Goal: Task Accomplishment & Management: Complete application form

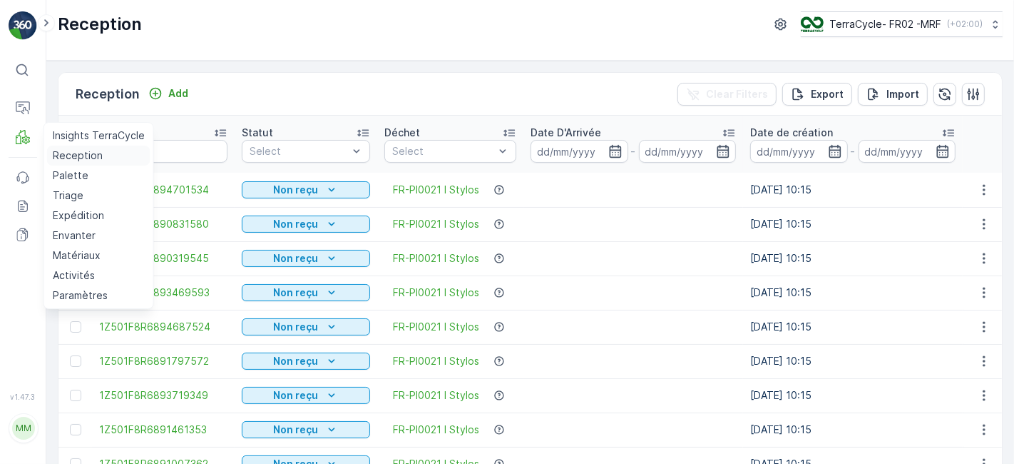
click at [70, 158] on p "Reception" at bounding box center [78, 155] width 50 height 14
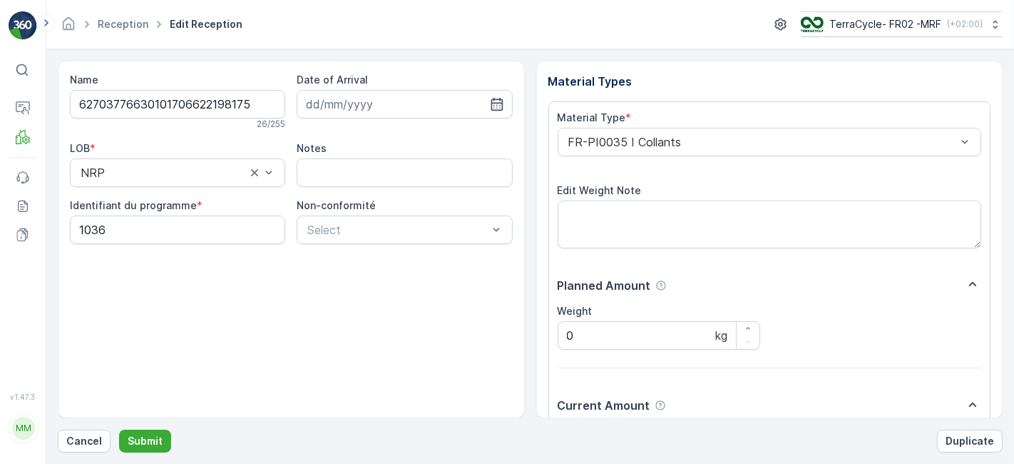
click at [119, 429] on button "Submit" at bounding box center [145, 440] width 52 height 23
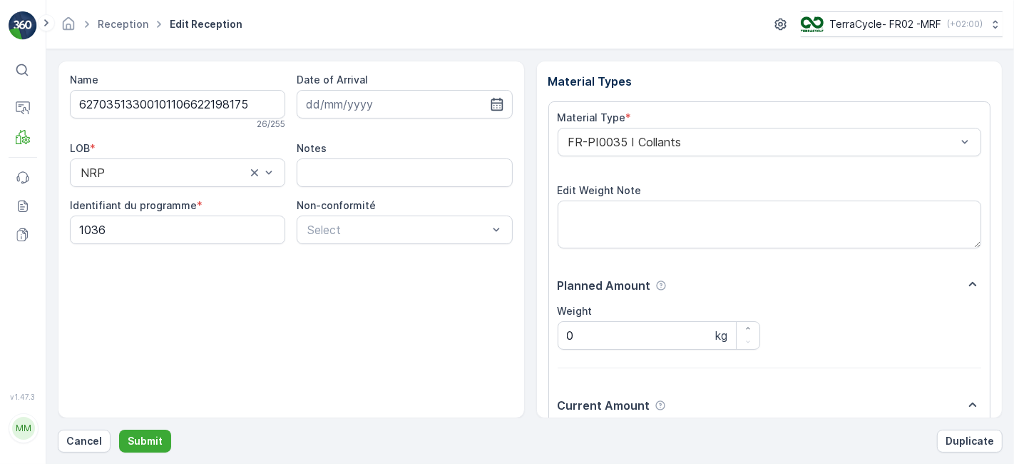
click at [119, 429] on button "Submit" at bounding box center [145, 440] width 52 height 23
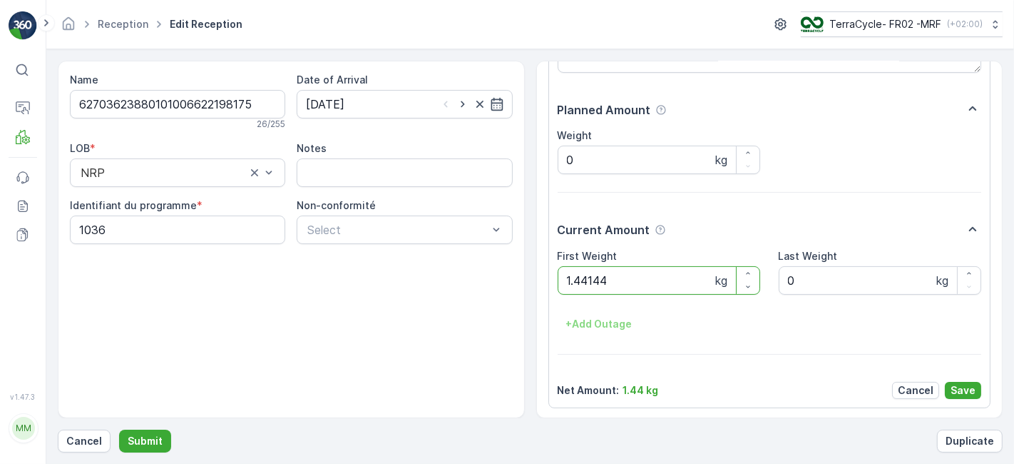
click at [119, 429] on button "Submit" at bounding box center [145, 440] width 52 height 23
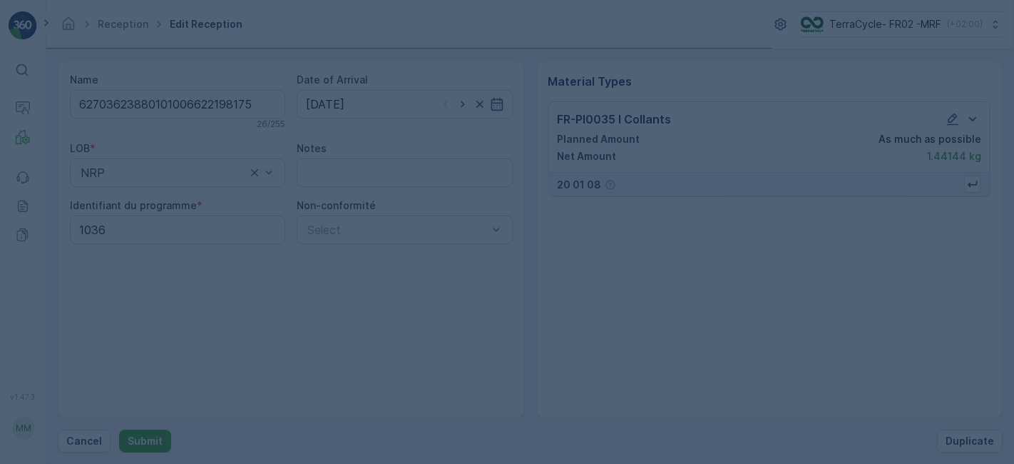
scroll to position [0, 0]
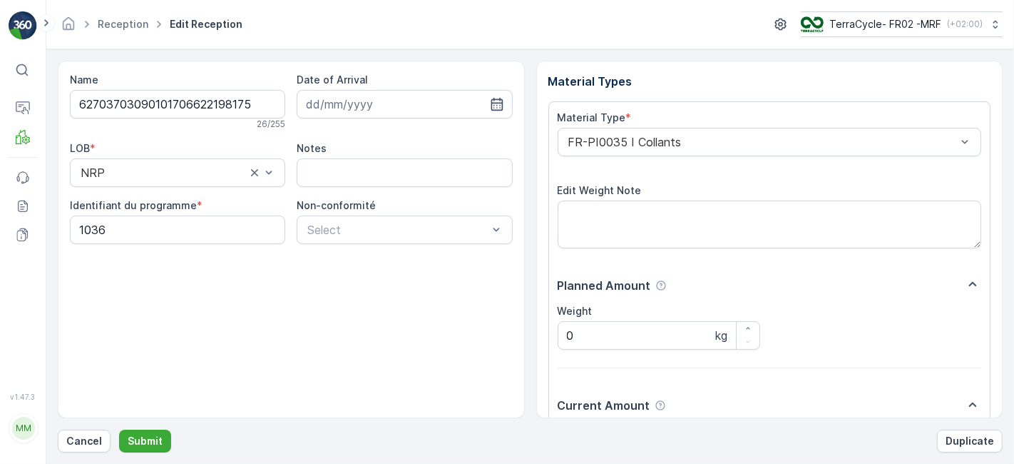
click at [119, 429] on button "Submit" at bounding box center [145, 440] width 52 height 23
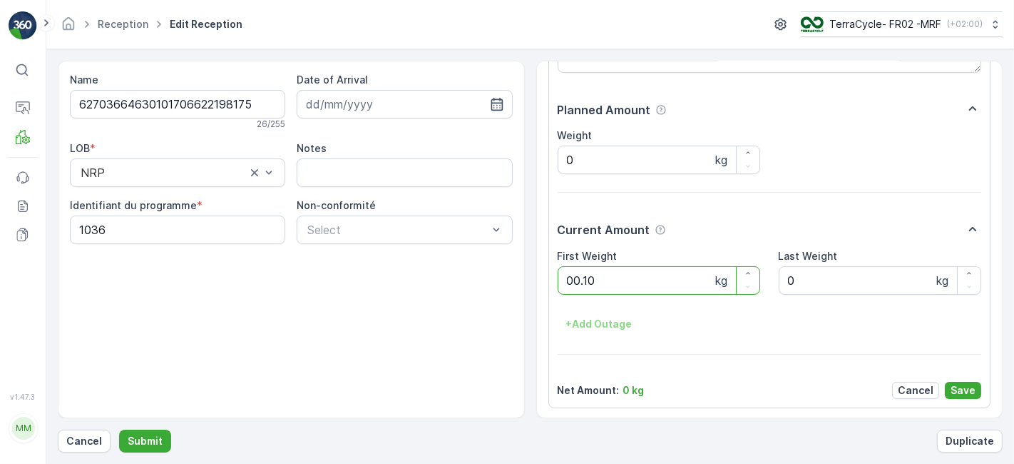
click at [119, 429] on button "Submit" at bounding box center [145, 440] width 52 height 23
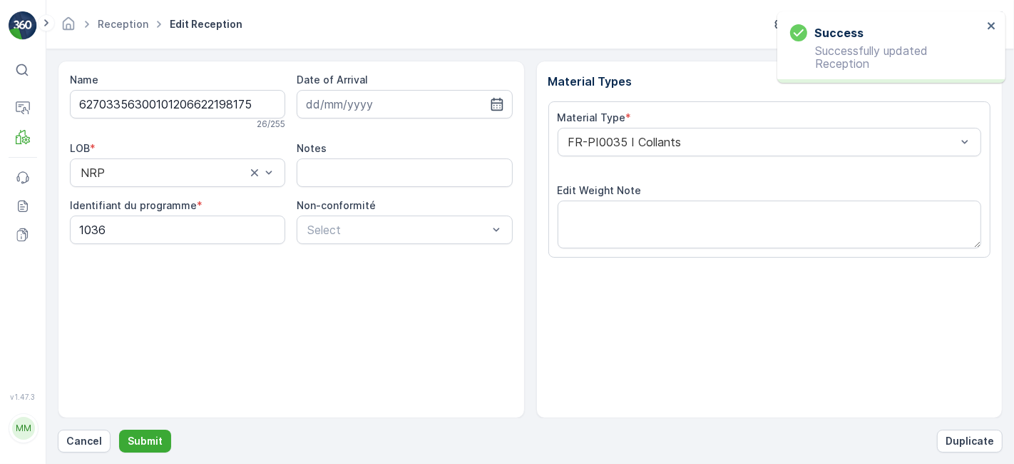
scroll to position [175, 0]
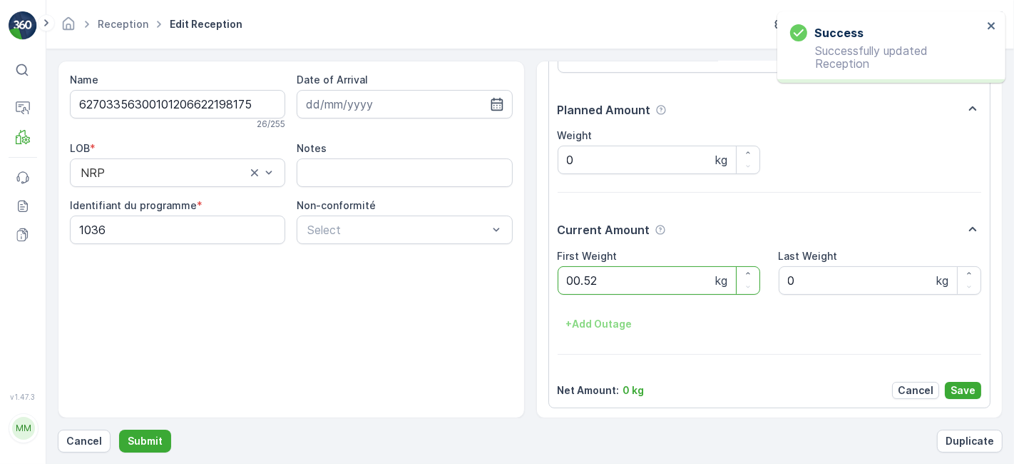
click at [119, 429] on button "Submit" at bounding box center [145, 440] width 52 height 23
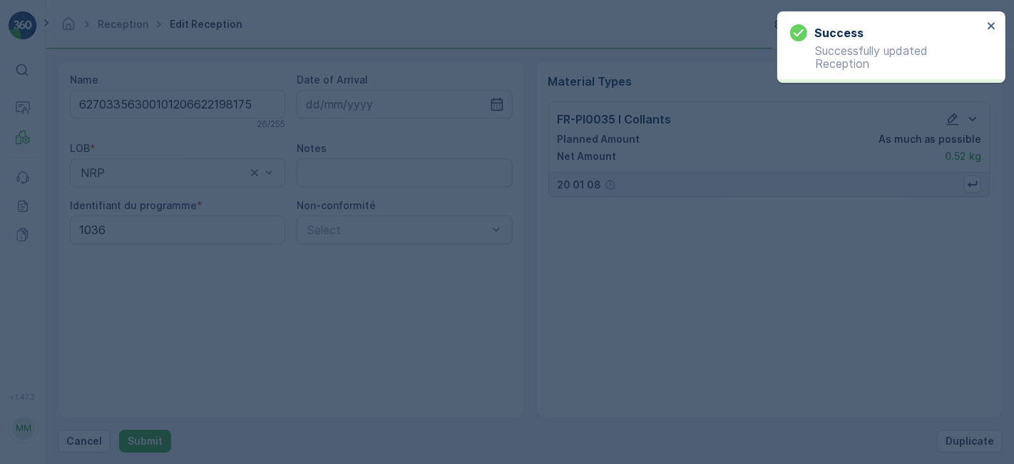
scroll to position [0, 0]
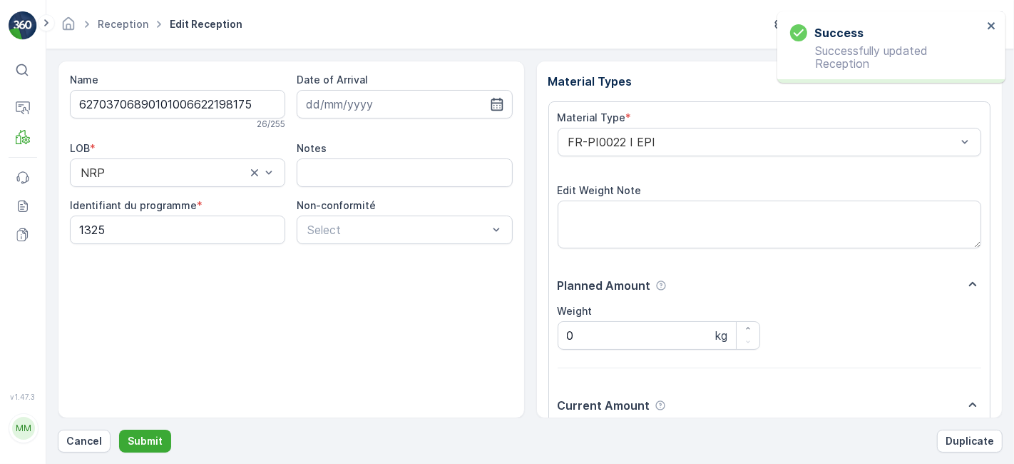
scroll to position [175, 0]
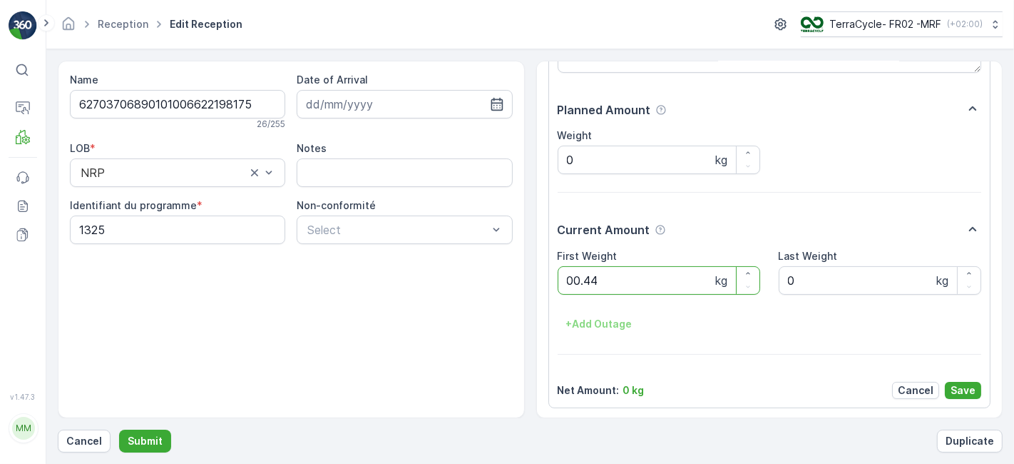
click at [119, 429] on button "Submit" at bounding box center [145, 440] width 52 height 23
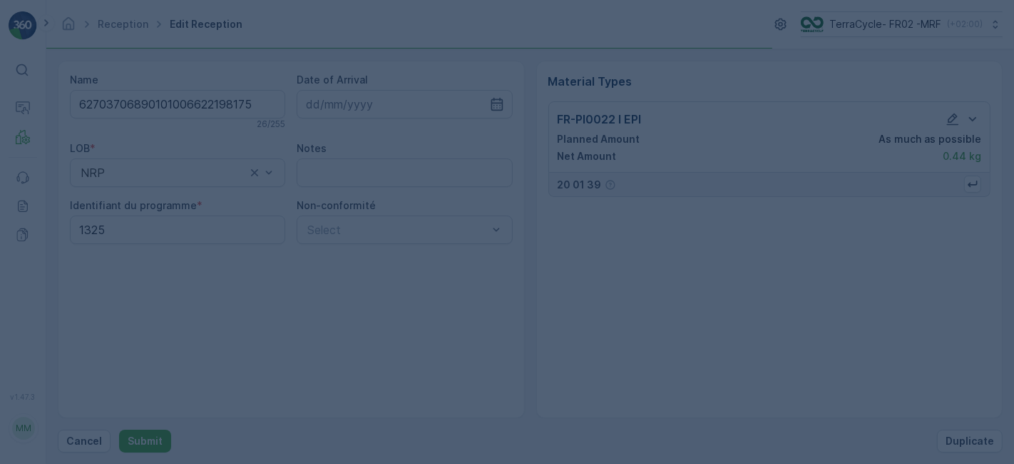
scroll to position [0, 0]
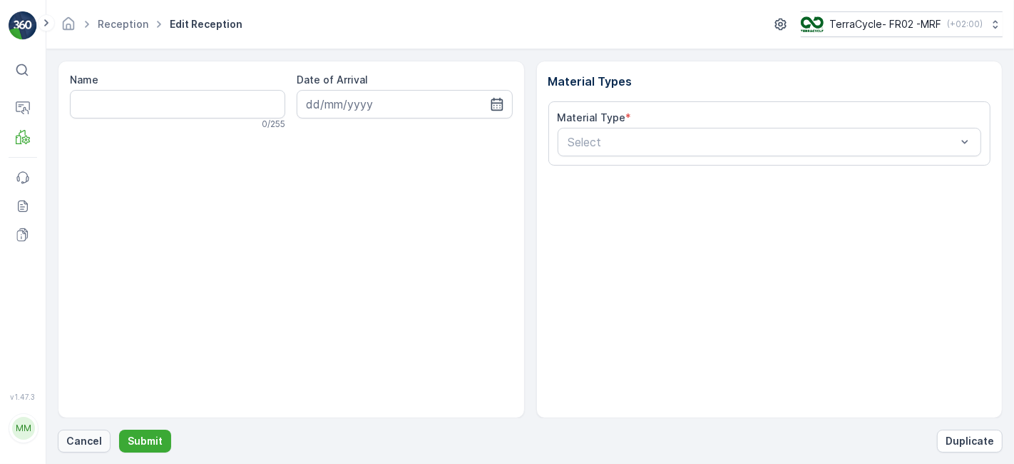
click at [93, 437] on p "Cancel" at bounding box center [84, 441] width 36 height 14
click at [82, 442] on p "Cancel" at bounding box center [84, 441] width 36 height 14
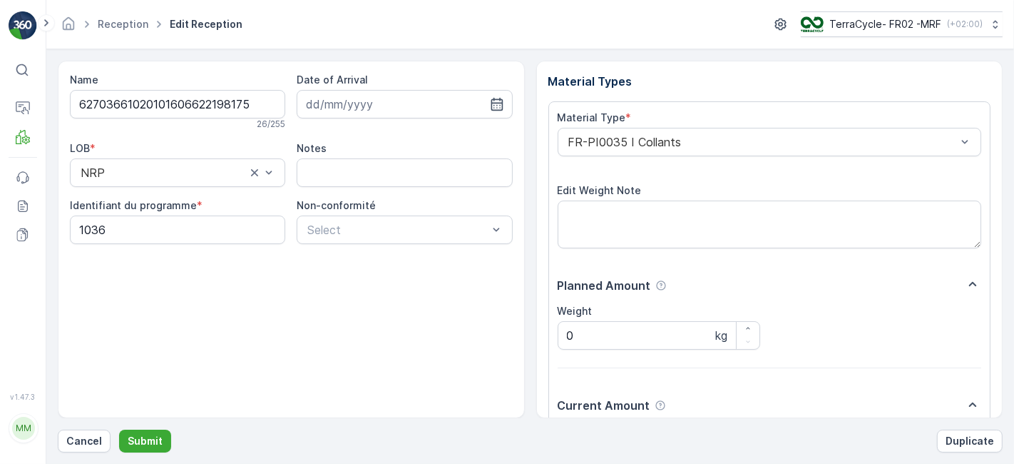
scroll to position [175, 0]
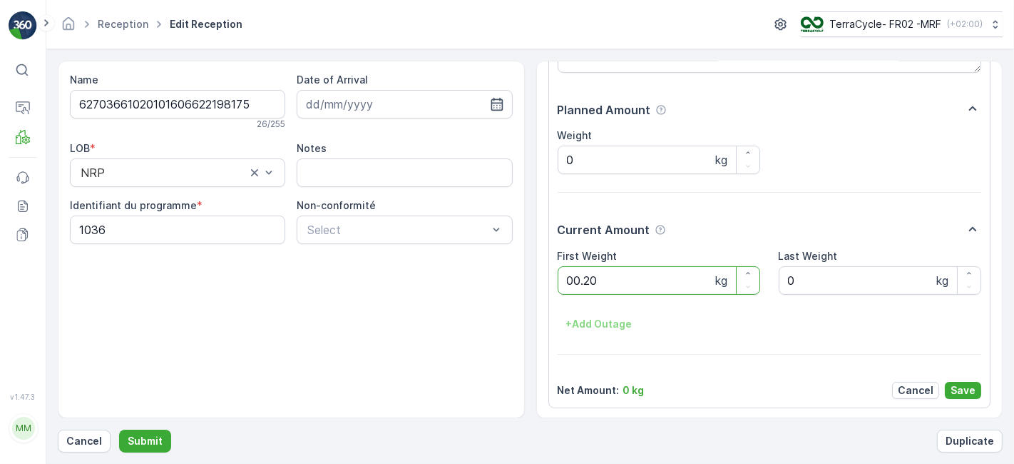
click at [119, 429] on button "Submit" at bounding box center [145, 440] width 52 height 23
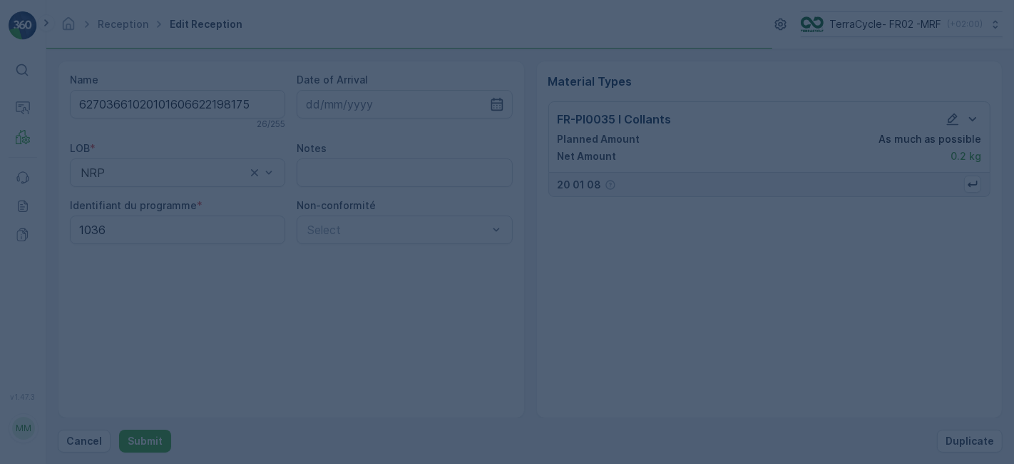
scroll to position [0, 0]
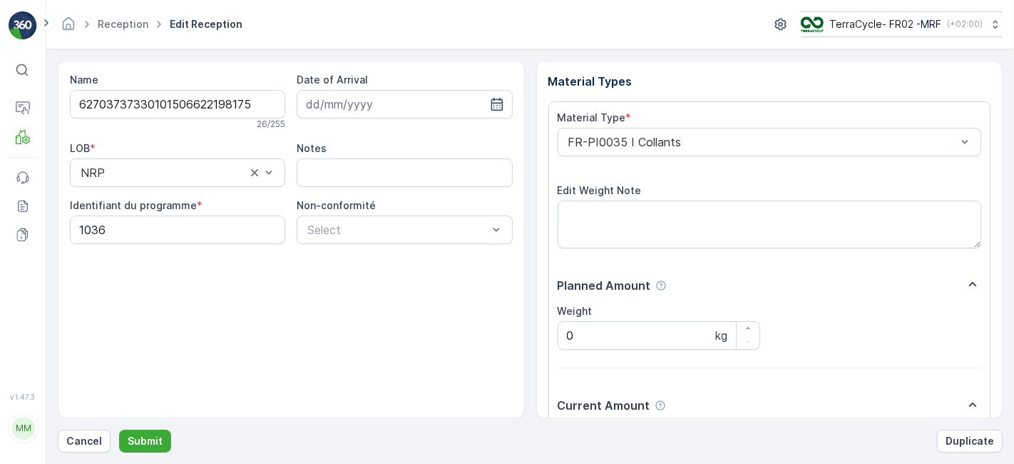
click at [119, 429] on button "Submit" at bounding box center [145, 440] width 52 height 23
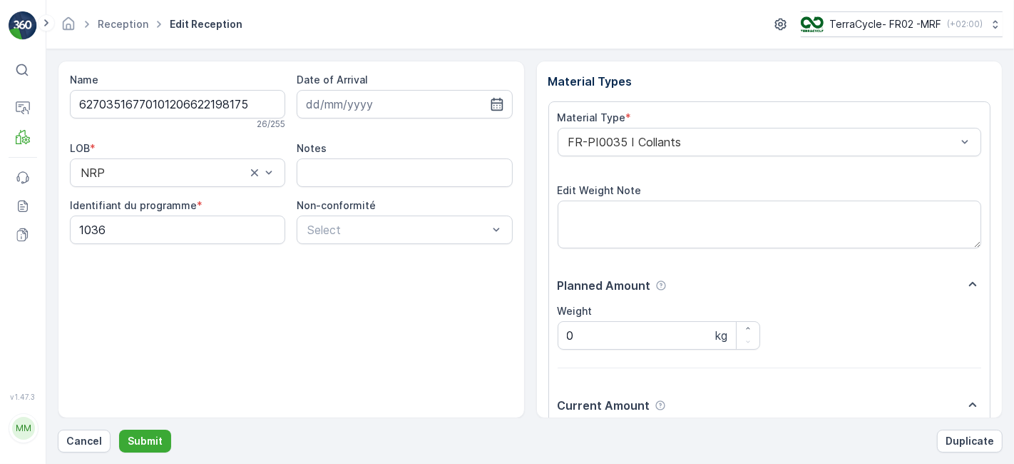
click at [119, 429] on button "Submit" at bounding box center [145, 440] width 52 height 23
click at [576, 91] on div "Material Types Material Type * FR-PI0035 I Collants Edit Weight Note Planned Am…" at bounding box center [769, 239] width 467 height 357
click at [131, 437] on p "Submit" at bounding box center [145, 441] width 35 height 14
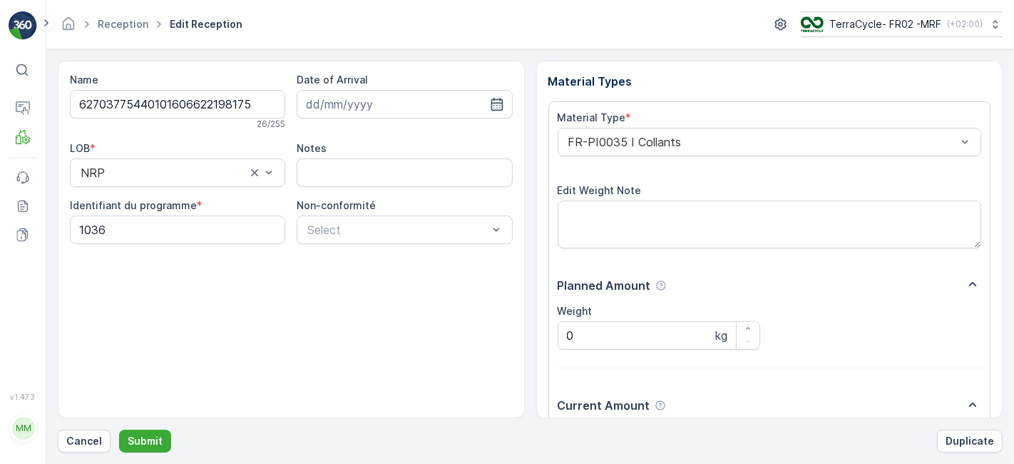
click at [119, 429] on button "Submit" at bounding box center [145, 440] width 52 height 23
click at [86, 447] on p "Cancel" at bounding box center [84, 441] width 36 height 14
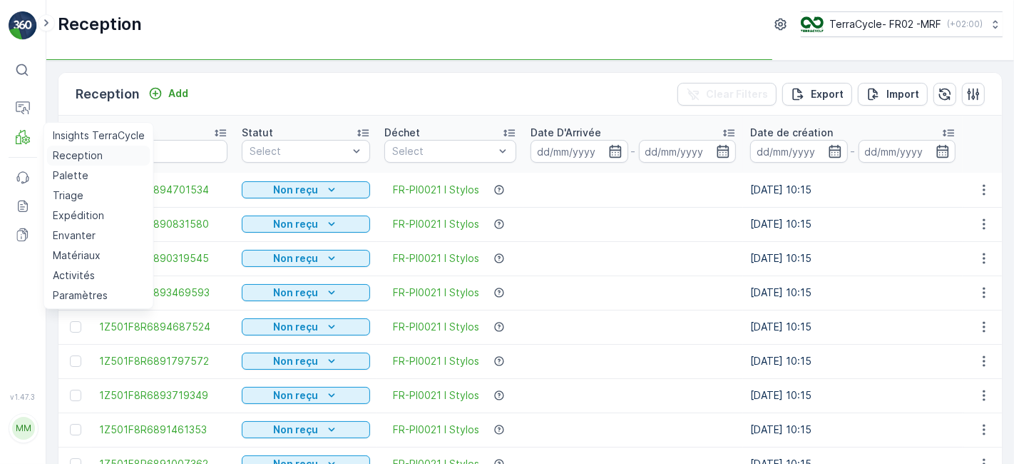
click at [63, 152] on p "Reception" at bounding box center [78, 155] width 50 height 14
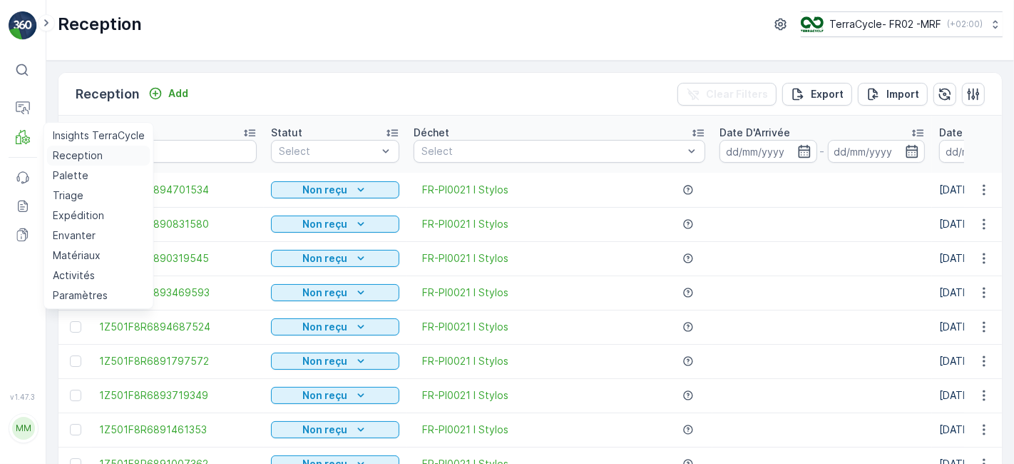
click at [47, 146] on link "Reception" at bounding box center [98, 156] width 103 height 20
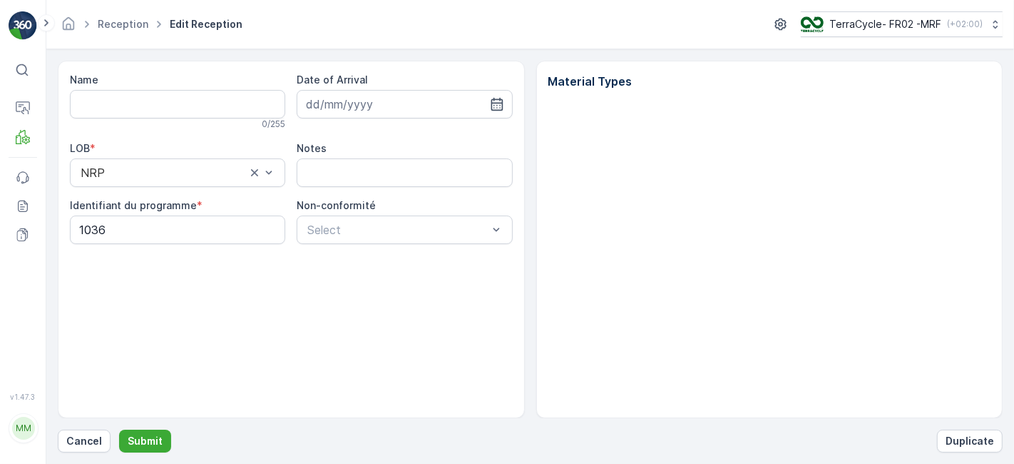
type input "62703775440101606622198175"
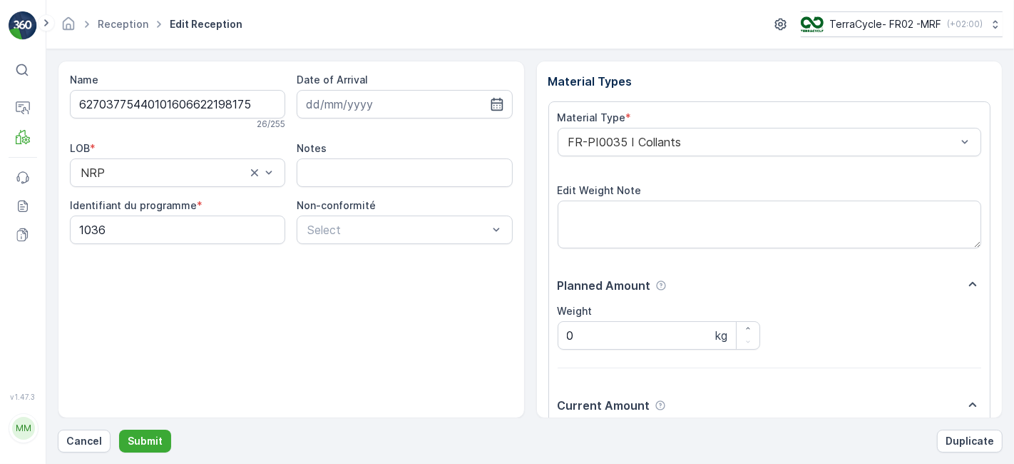
scroll to position [175, 0]
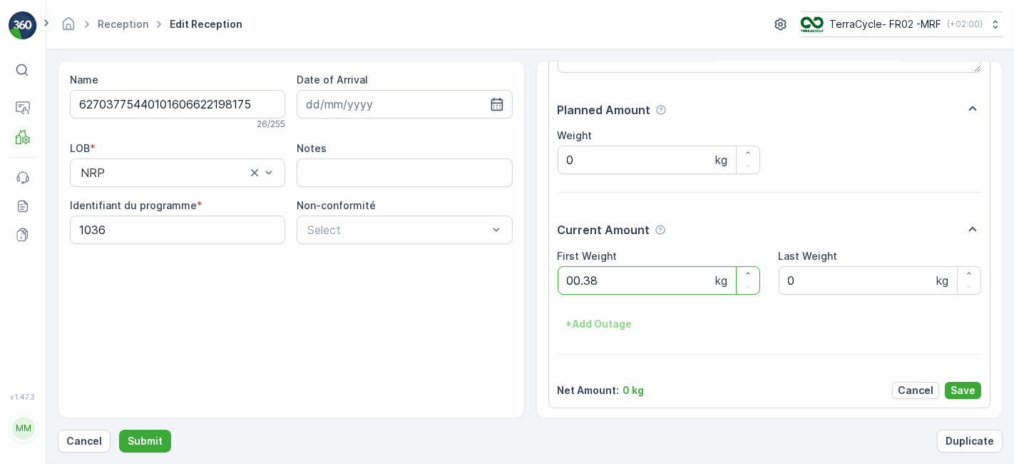
click at [119, 429] on button "Submit" at bounding box center [145, 440] width 52 height 23
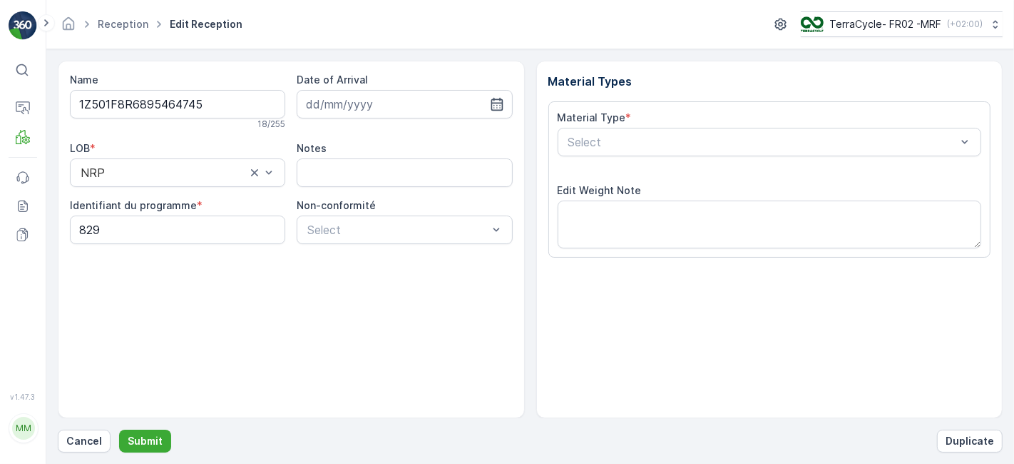
scroll to position [175, 0]
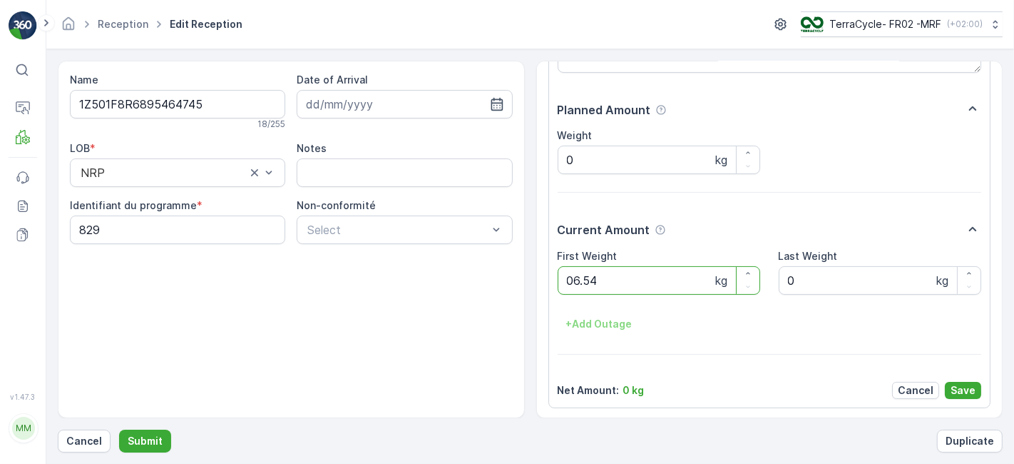
click at [119, 429] on button "Submit" at bounding box center [145, 440] width 52 height 23
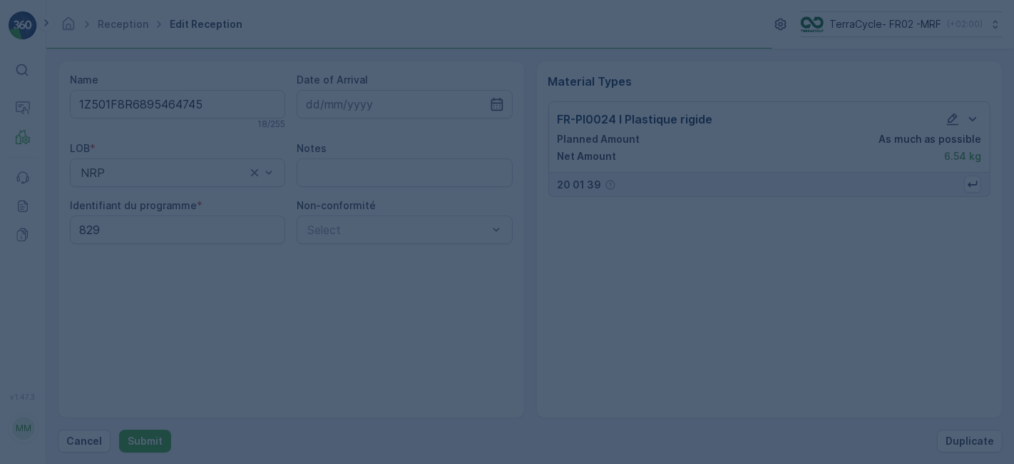
scroll to position [0, 0]
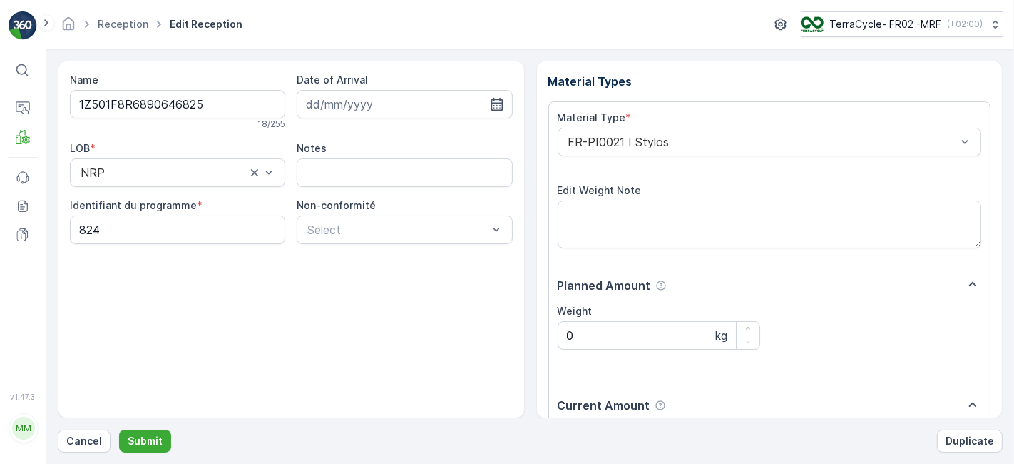
click at [119, 429] on button "Submit" at bounding box center [145, 440] width 52 height 23
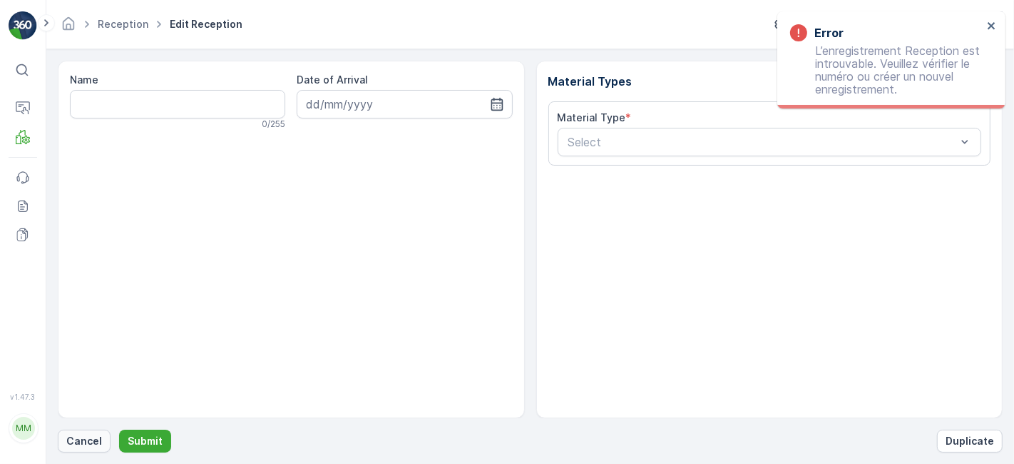
click at [97, 440] on p "Cancel" at bounding box center [84, 441] width 36 height 14
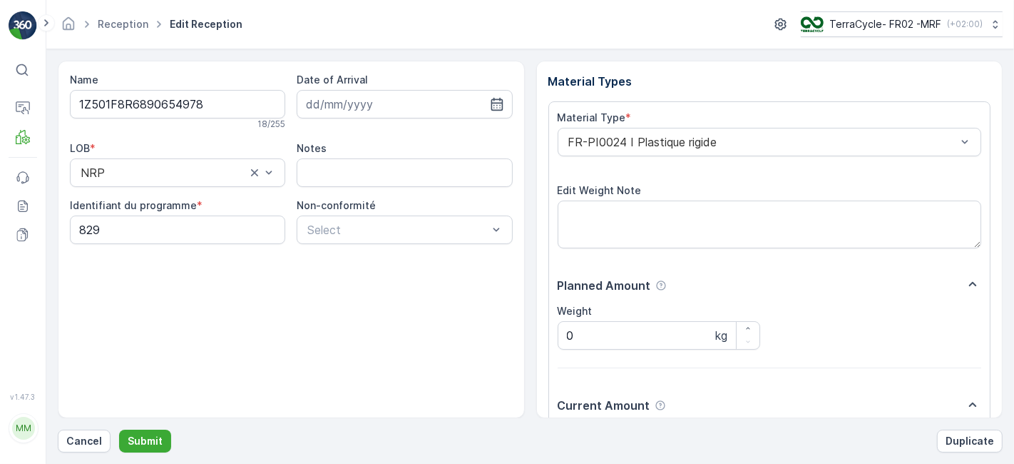
click at [119, 429] on button "Submit" at bounding box center [145, 440] width 52 height 23
click at [579, 101] on div "Material Type * FR-PI0024 I Plastique rigide Edit Weight Note Planned Amount We…" at bounding box center [770, 342] width 443 height 482
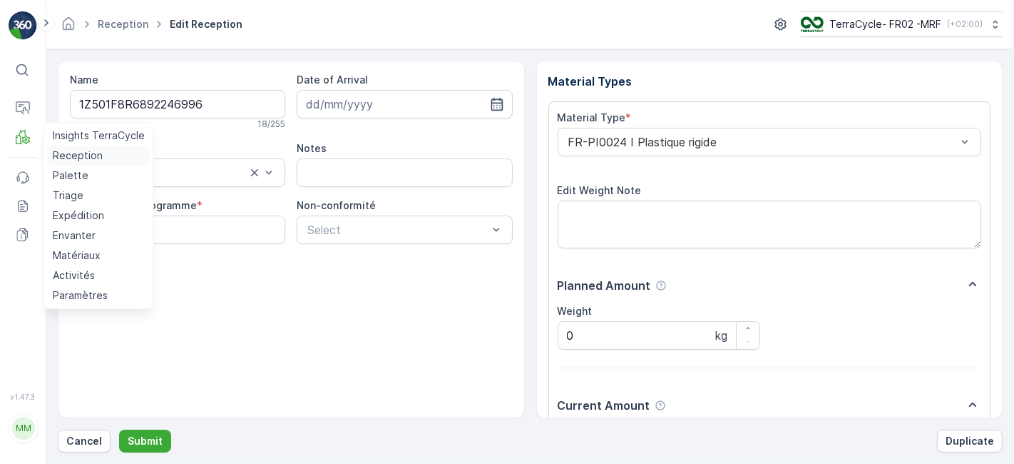
click at [61, 152] on p "Reception" at bounding box center [78, 155] width 50 height 14
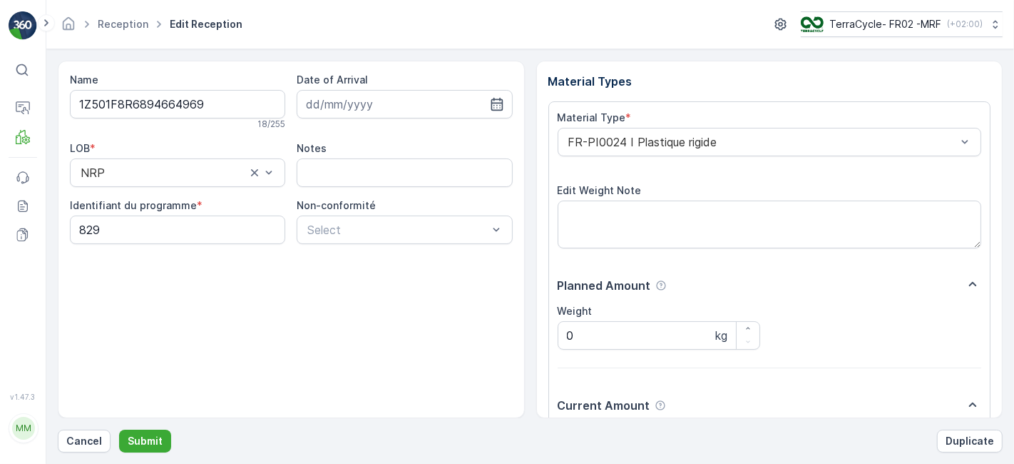
click at [119, 429] on button "Submit" at bounding box center [145, 440] width 52 height 23
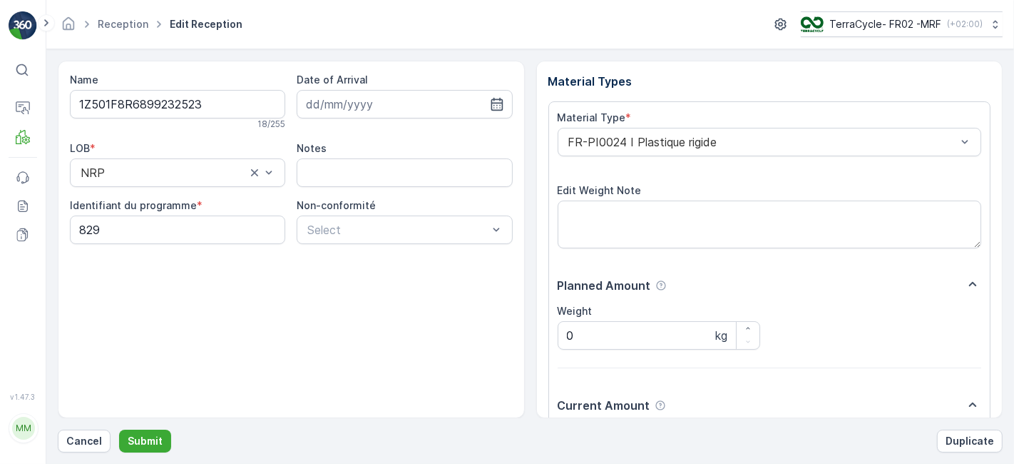
scroll to position [175, 0]
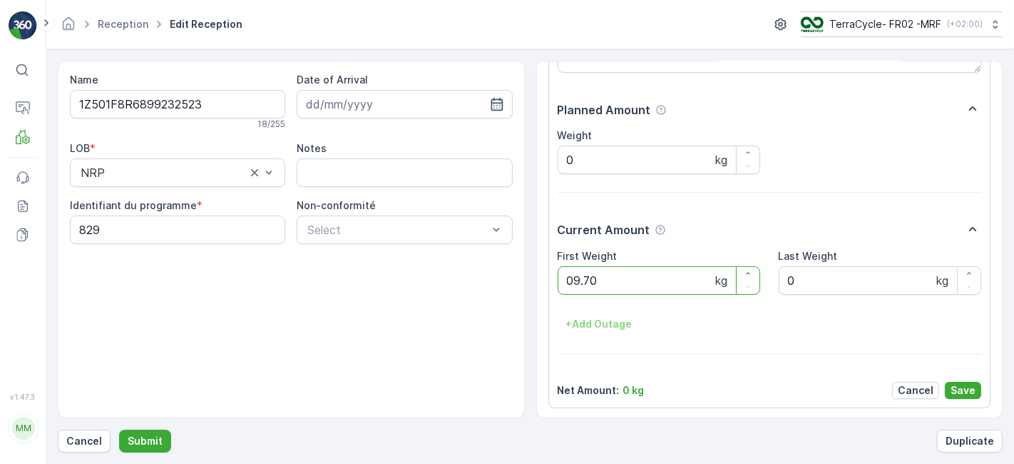
click at [119, 429] on button "Submit" at bounding box center [145, 440] width 52 height 23
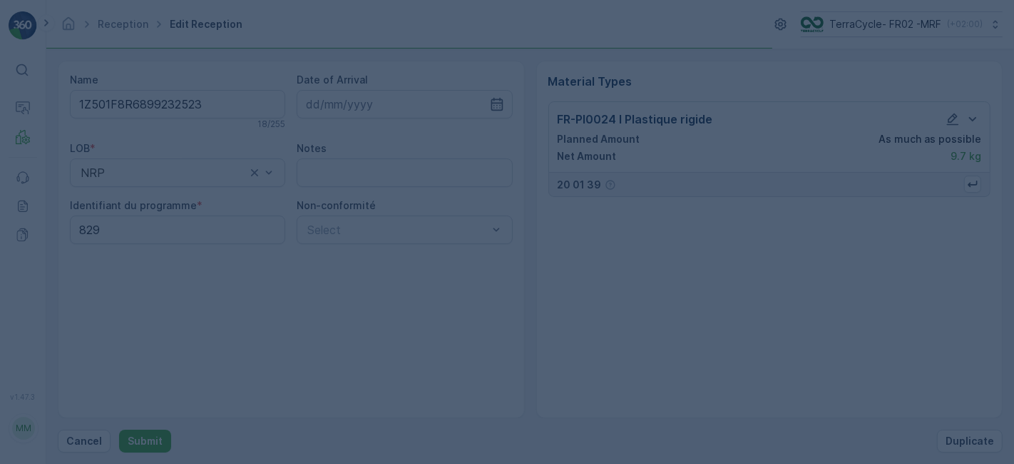
scroll to position [0, 0]
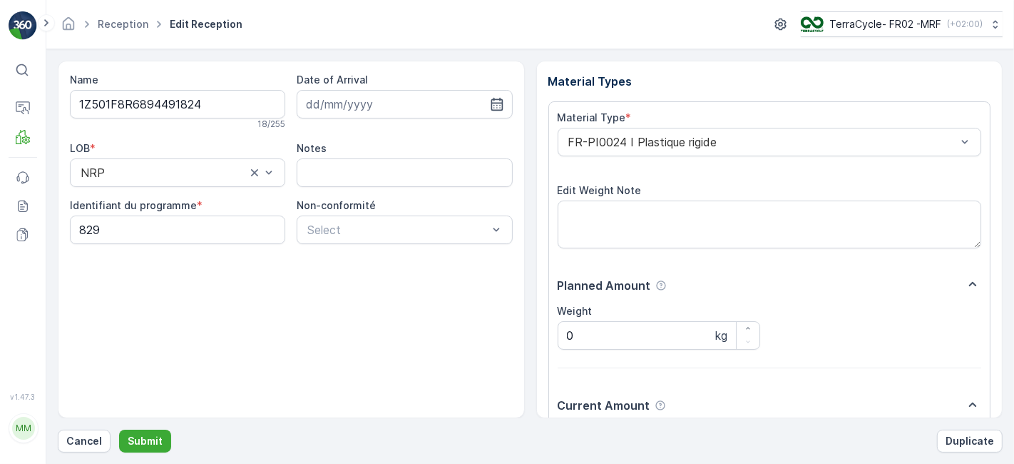
scroll to position [175, 0]
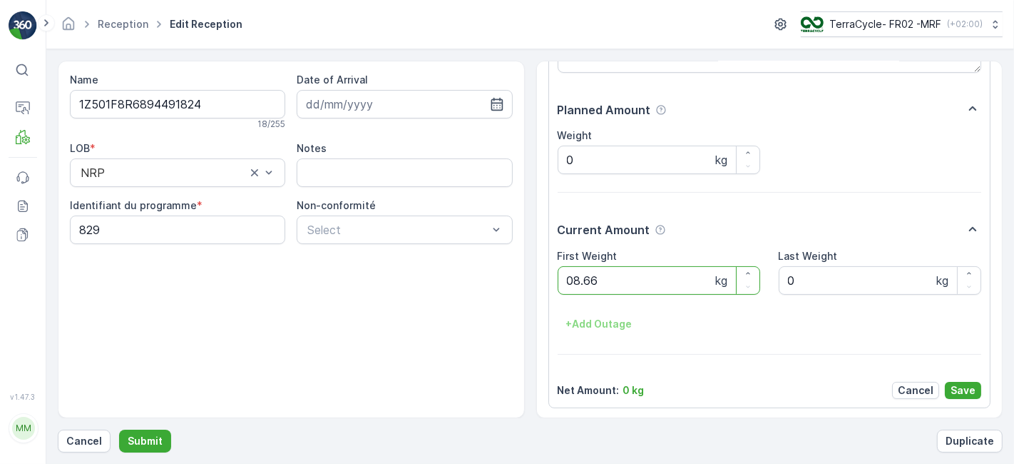
click at [119, 429] on button "Submit" at bounding box center [145, 440] width 52 height 23
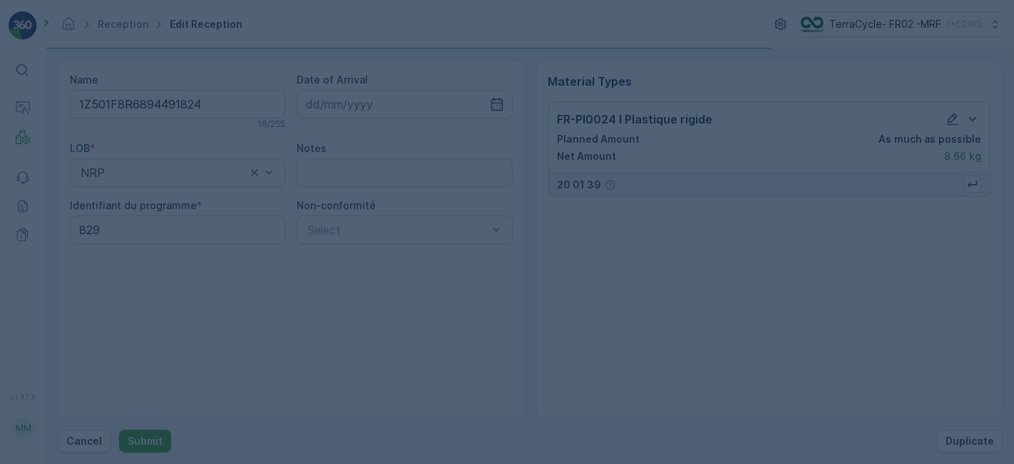
scroll to position [0, 0]
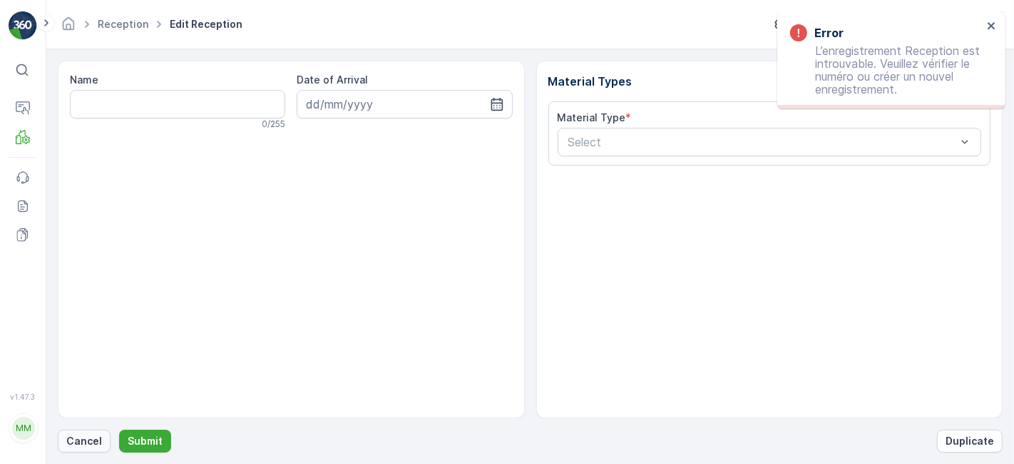
click at [96, 441] on p "Cancel" at bounding box center [84, 441] width 36 height 14
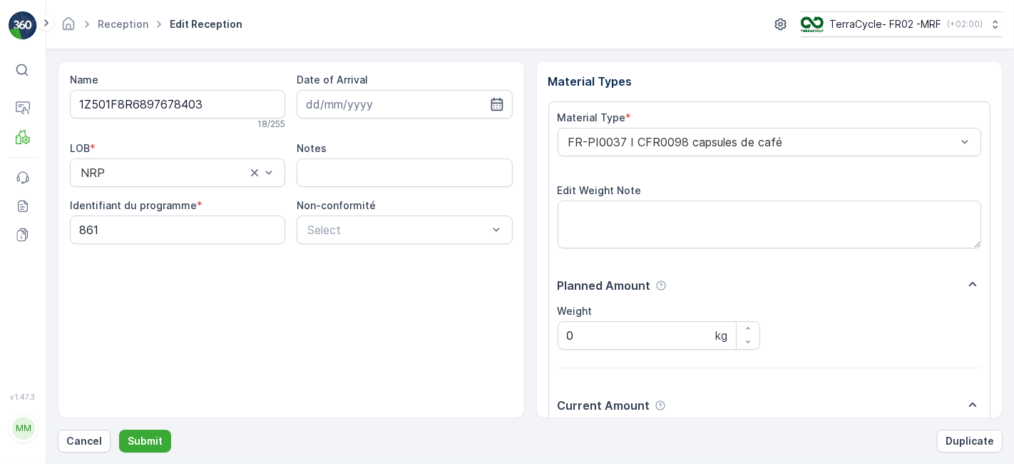
scroll to position [175, 0]
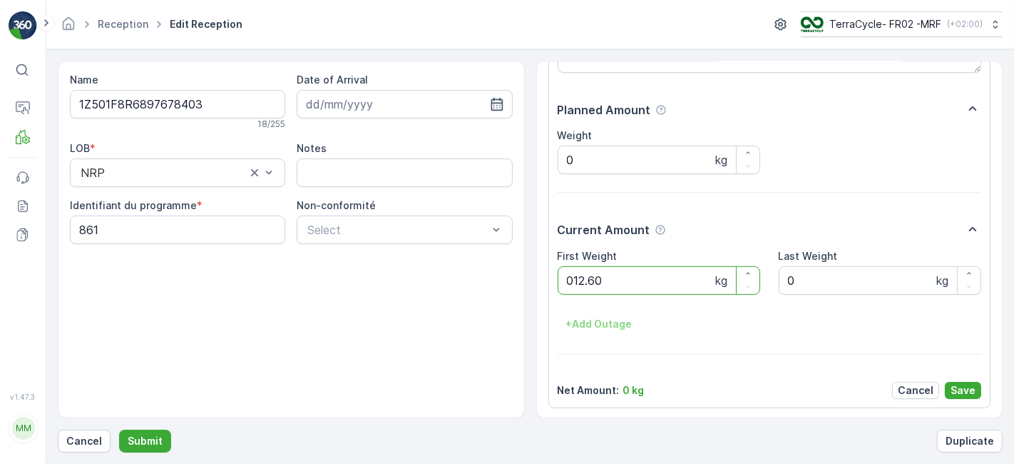
click at [119, 429] on button "Submit" at bounding box center [145, 440] width 52 height 23
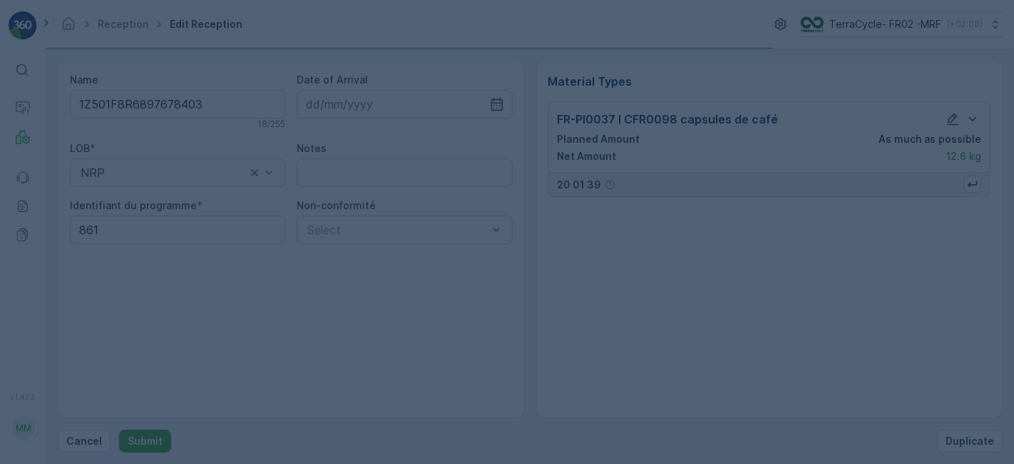
scroll to position [0, 0]
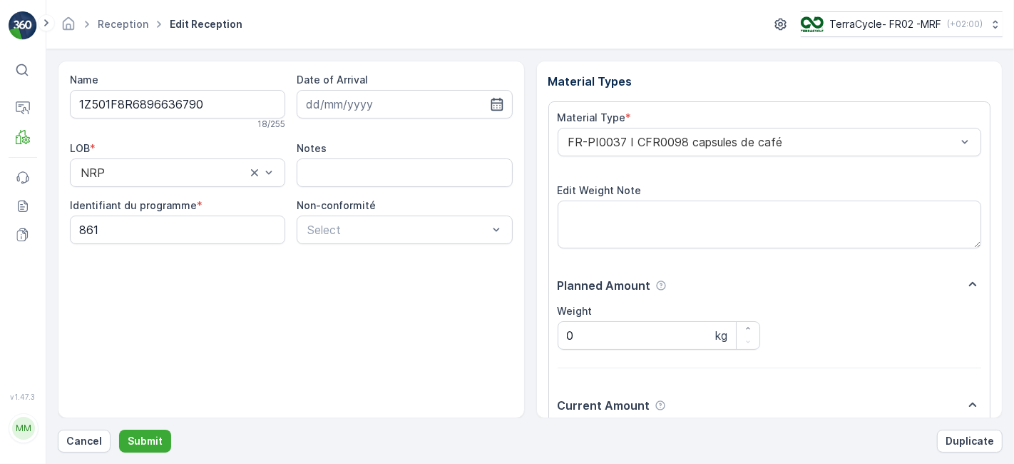
scroll to position [175, 0]
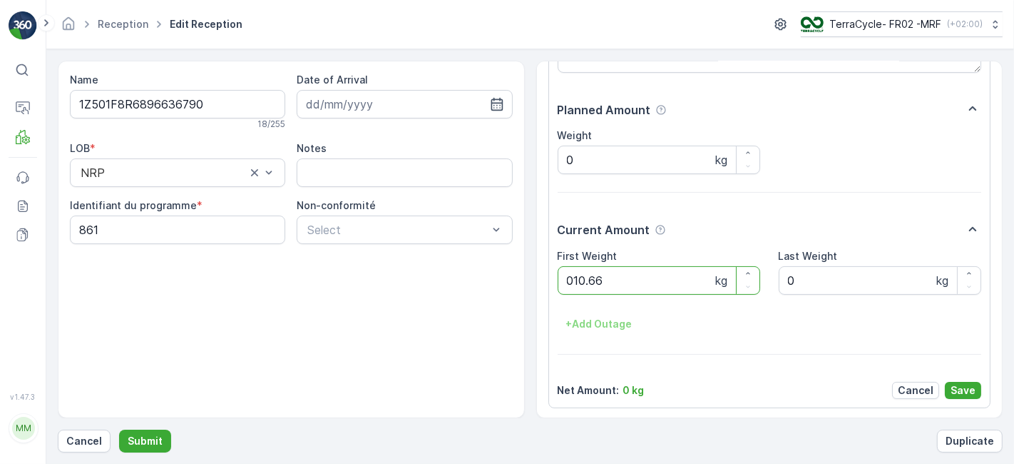
click at [119, 429] on button "Submit" at bounding box center [145, 440] width 52 height 23
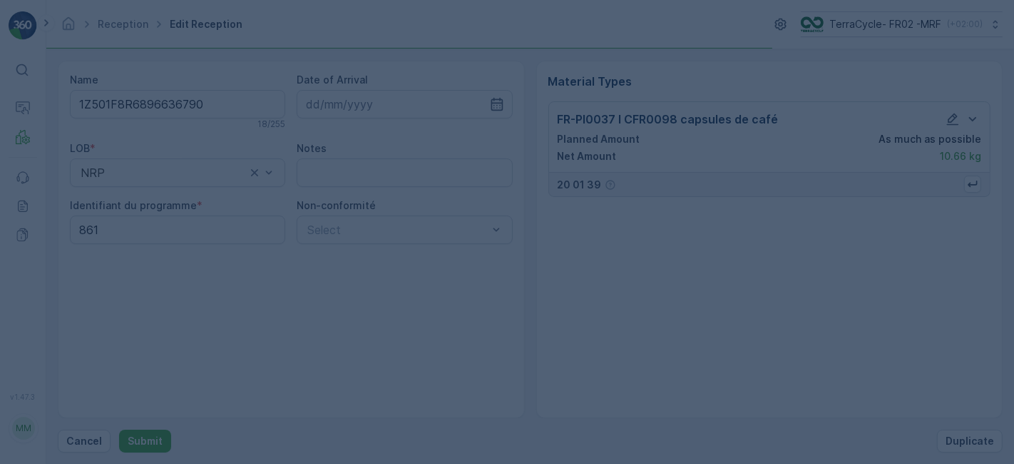
scroll to position [0, 0]
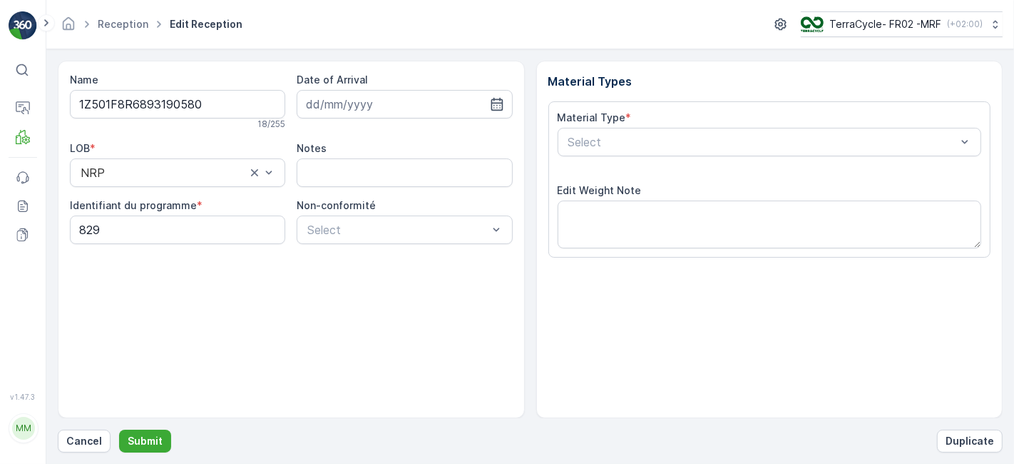
scroll to position [175, 0]
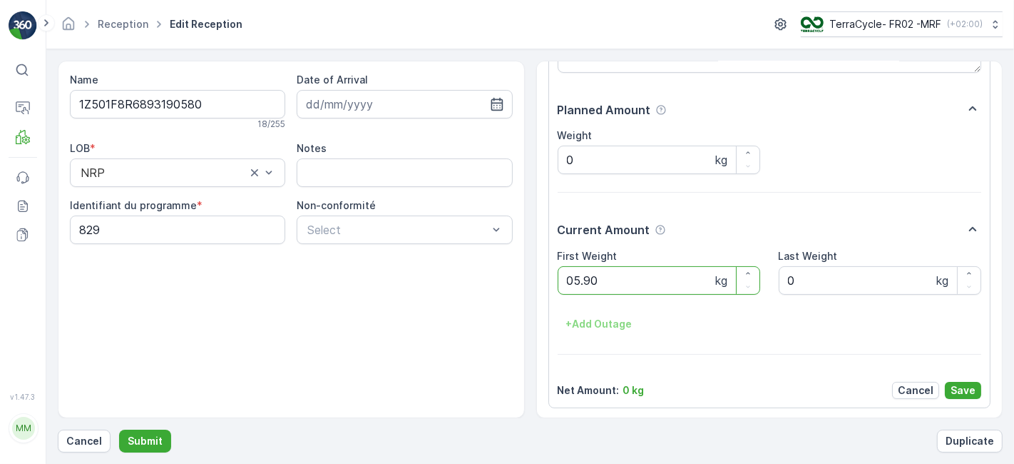
click at [119, 429] on button "Submit" at bounding box center [145, 440] width 52 height 23
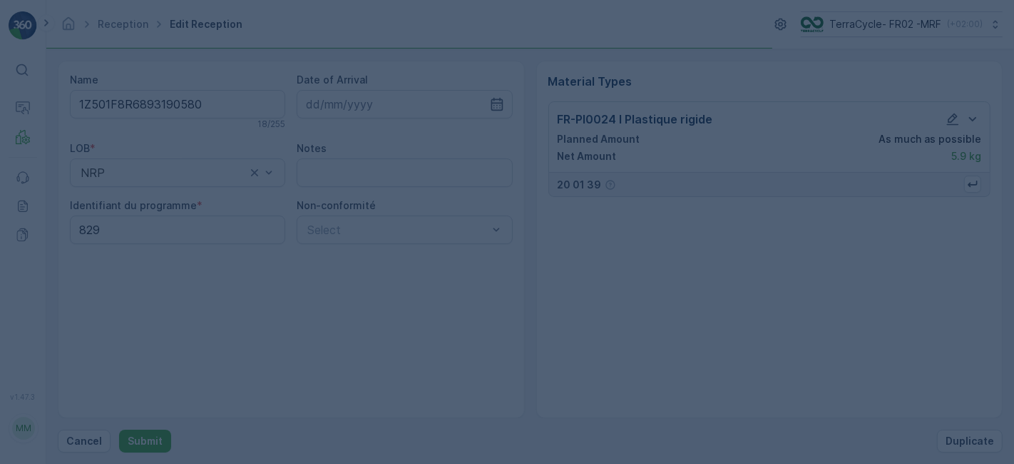
scroll to position [0, 0]
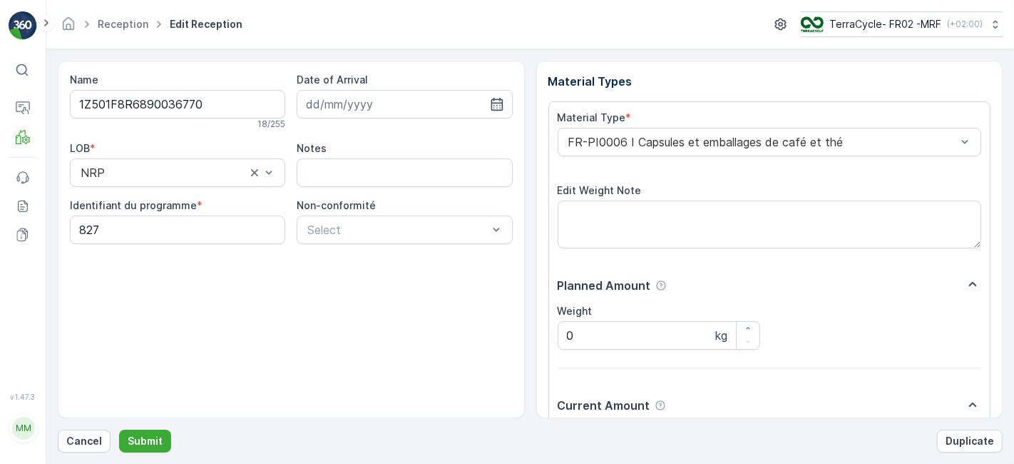
click at [119, 429] on button "Submit" at bounding box center [145, 440] width 52 height 23
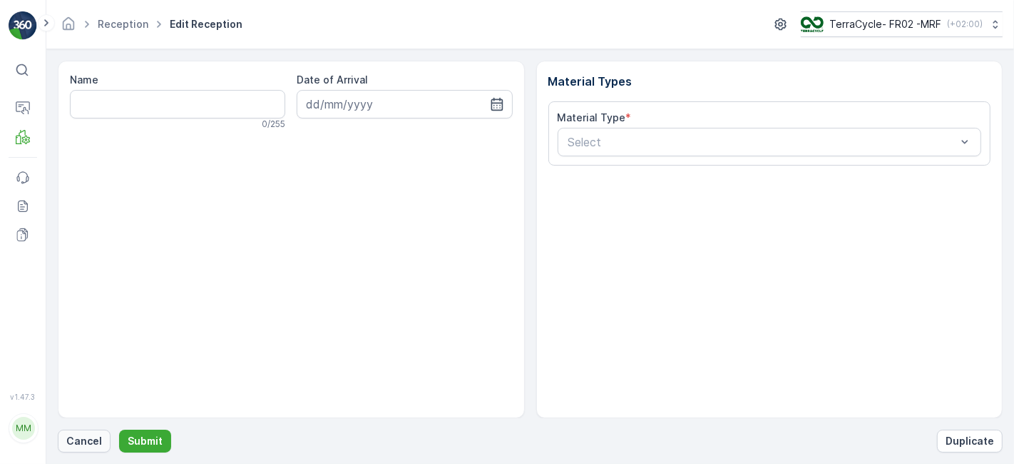
click at [87, 444] on p "Cancel" at bounding box center [84, 441] width 36 height 14
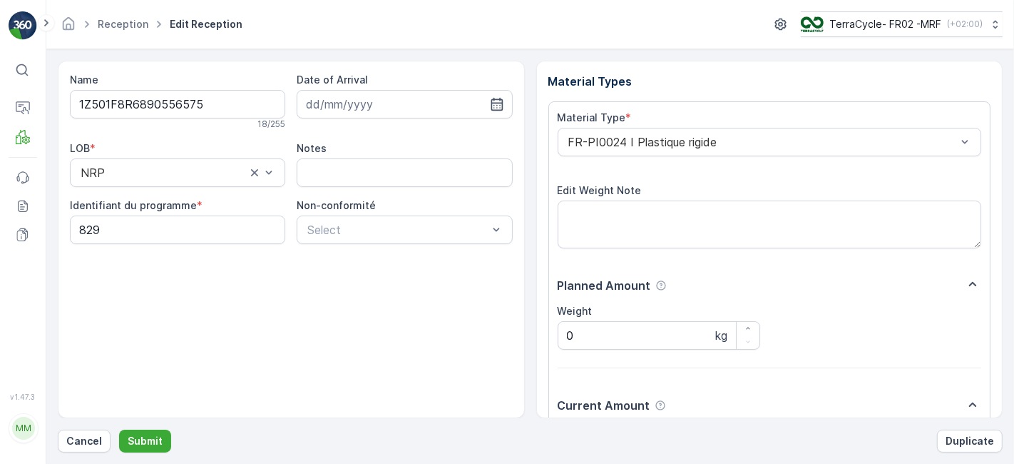
scroll to position [175, 0]
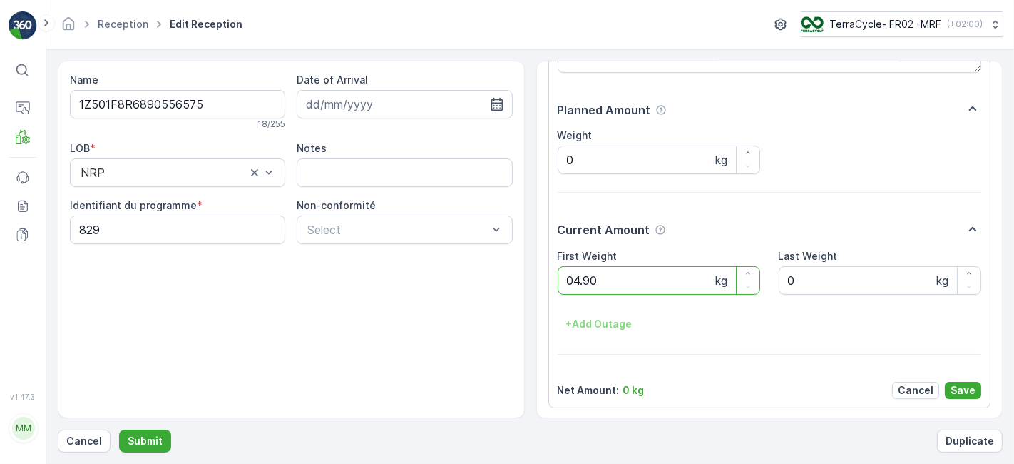
click at [119, 429] on button "Submit" at bounding box center [145, 440] width 52 height 23
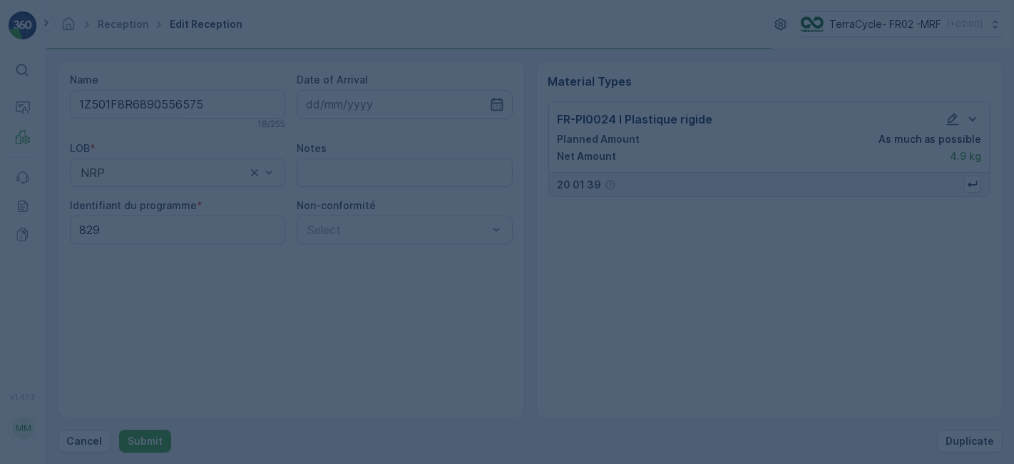
scroll to position [0, 0]
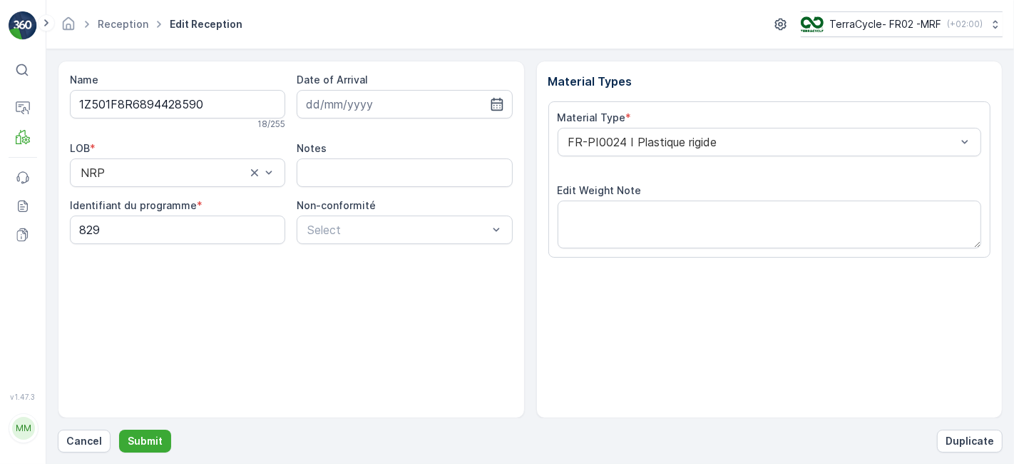
scroll to position [175, 0]
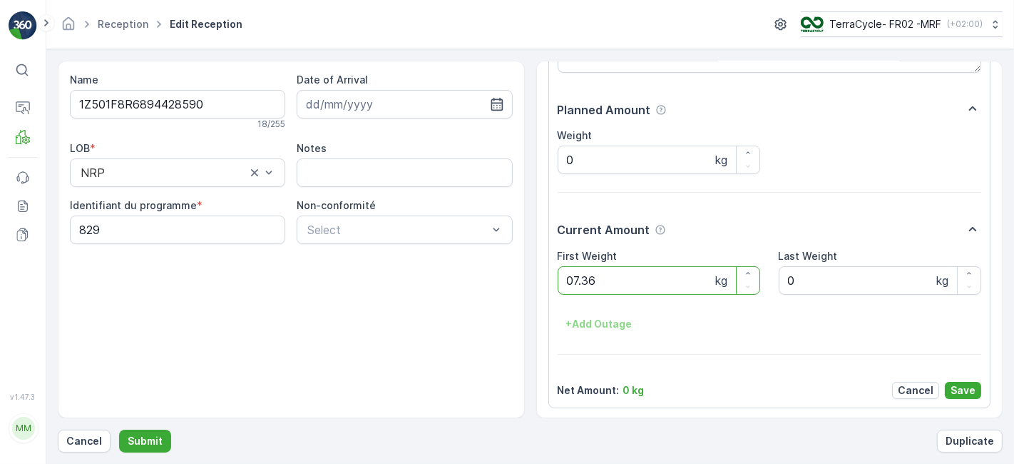
click at [119, 429] on button "Submit" at bounding box center [145, 440] width 52 height 23
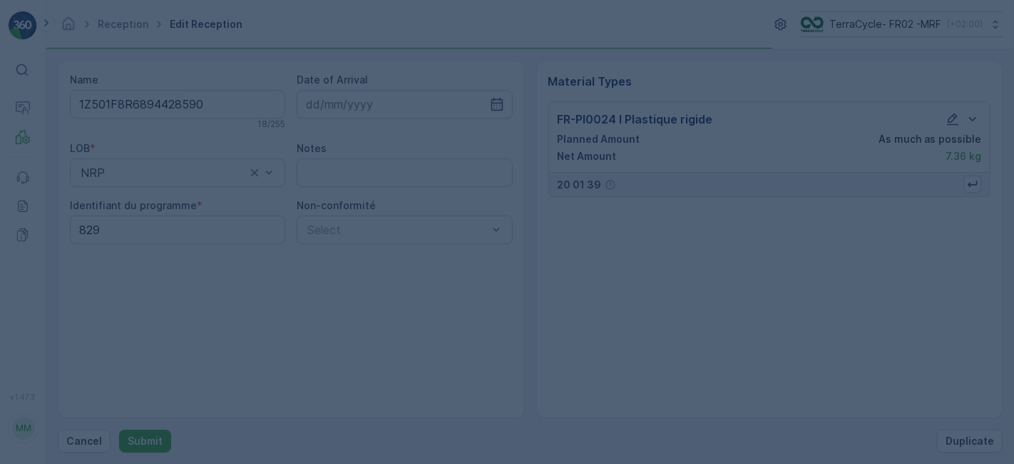
scroll to position [0, 0]
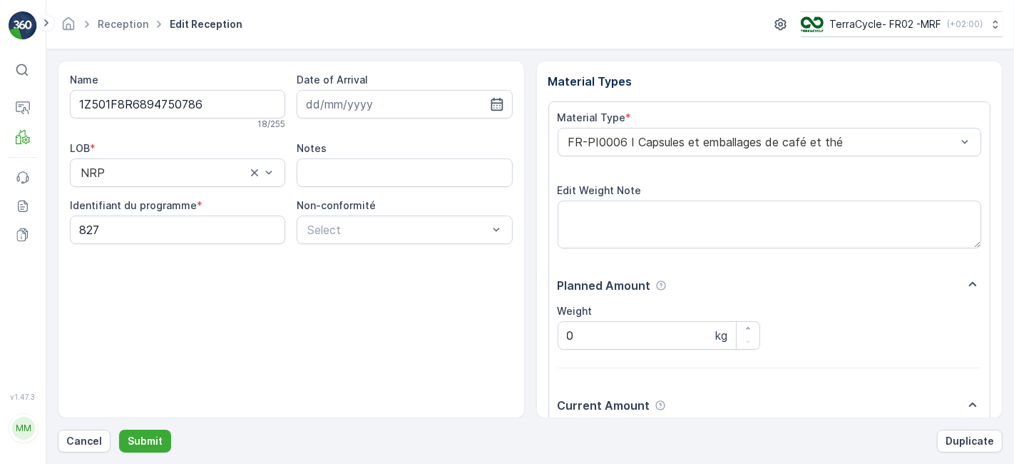
scroll to position [175, 0]
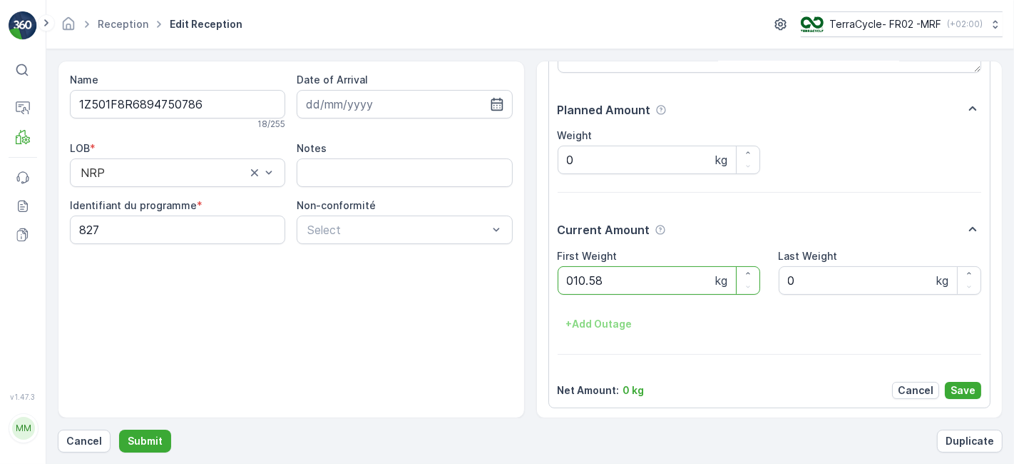
click at [119, 429] on button "Submit" at bounding box center [145, 440] width 52 height 23
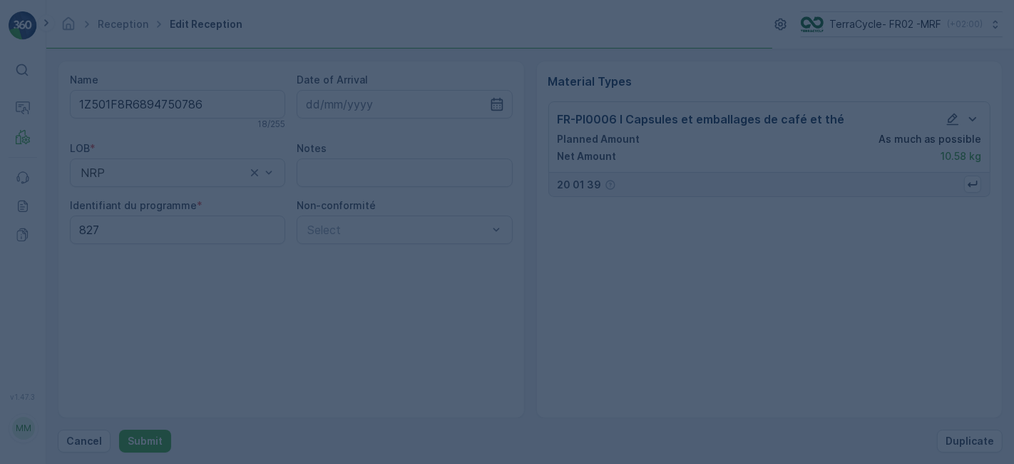
scroll to position [0, 0]
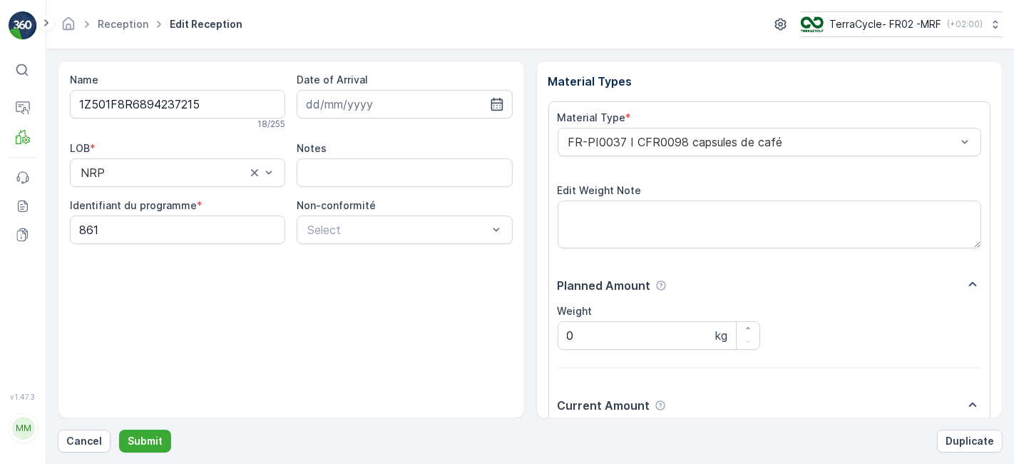
click at [119, 429] on button "Submit" at bounding box center [145, 440] width 52 height 23
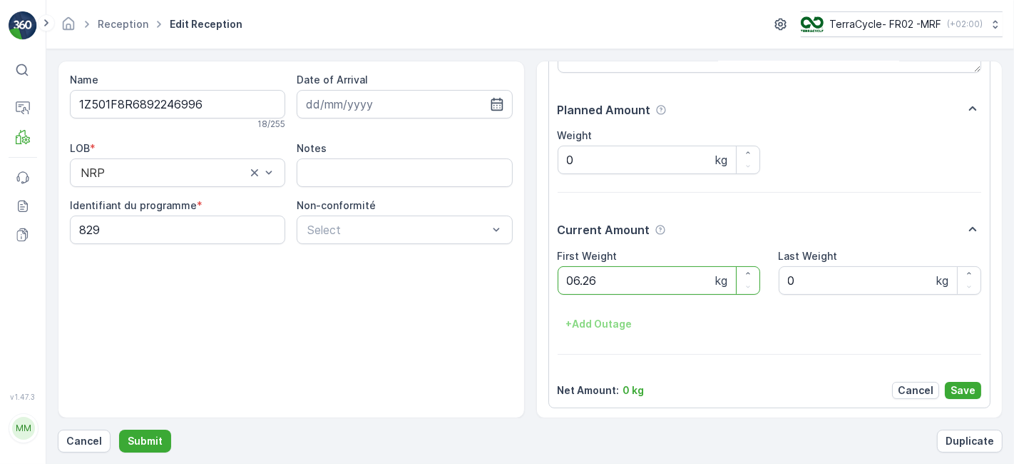
click at [119, 429] on button "Submit" at bounding box center [145, 440] width 52 height 23
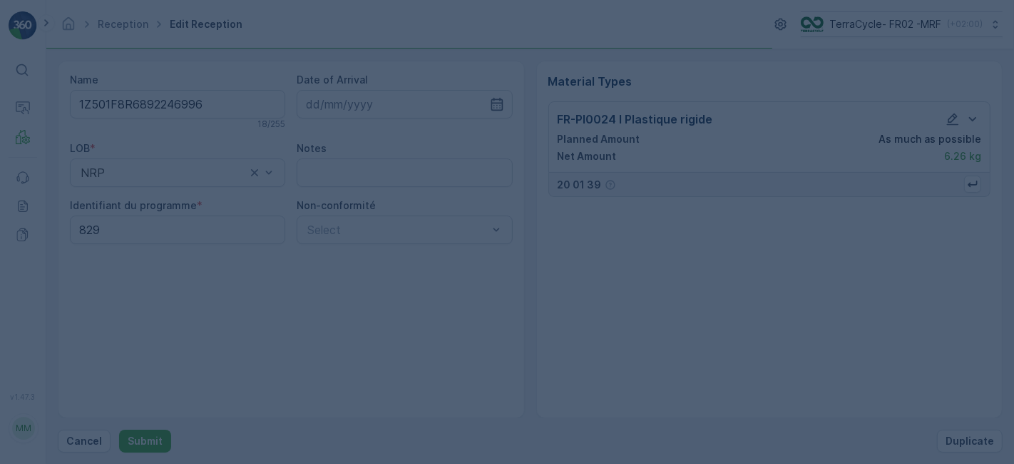
scroll to position [0, 0]
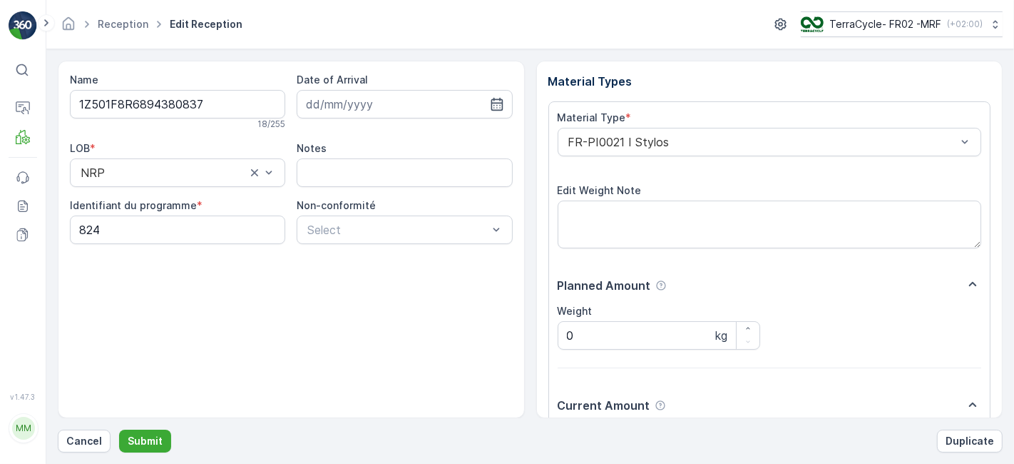
click at [119, 429] on button "Submit" at bounding box center [145, 440] width 52 height 23
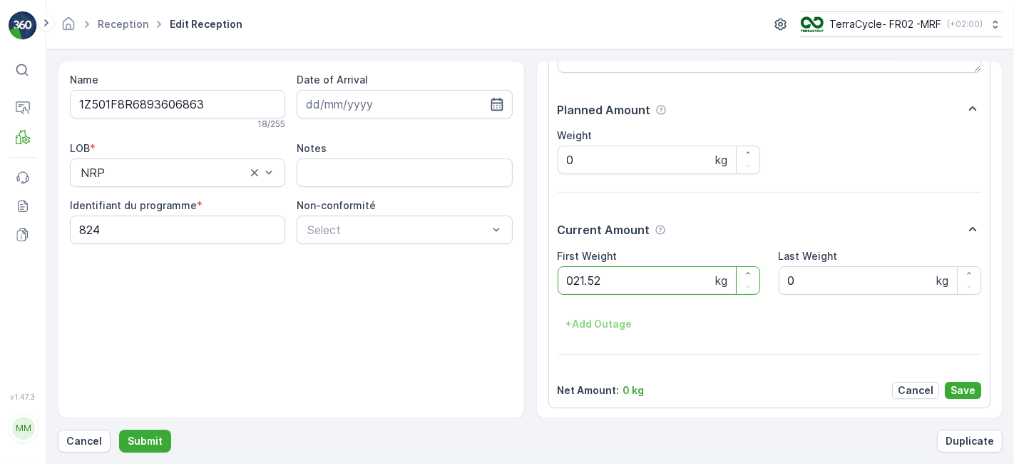
click at [119, 429] on button "Submit" at bounding box center [145, 440] width 52 height 23
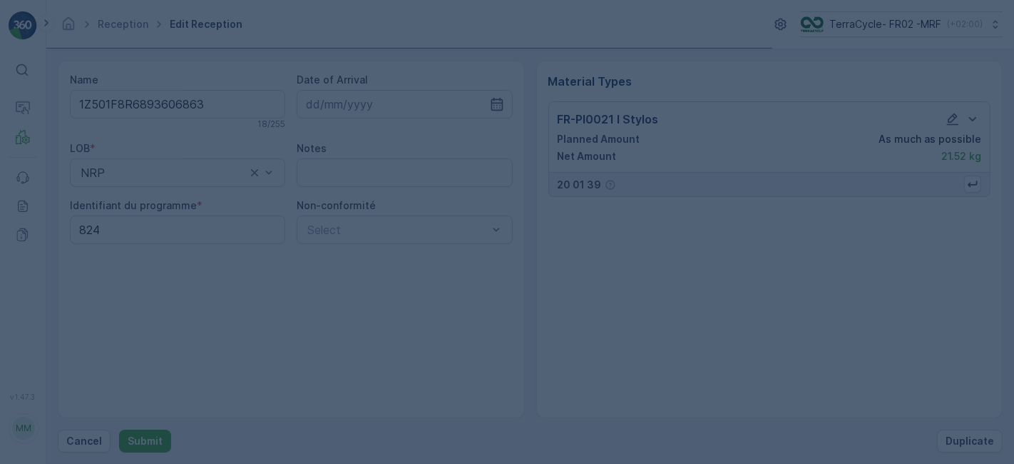
scroll to position [0, 0]
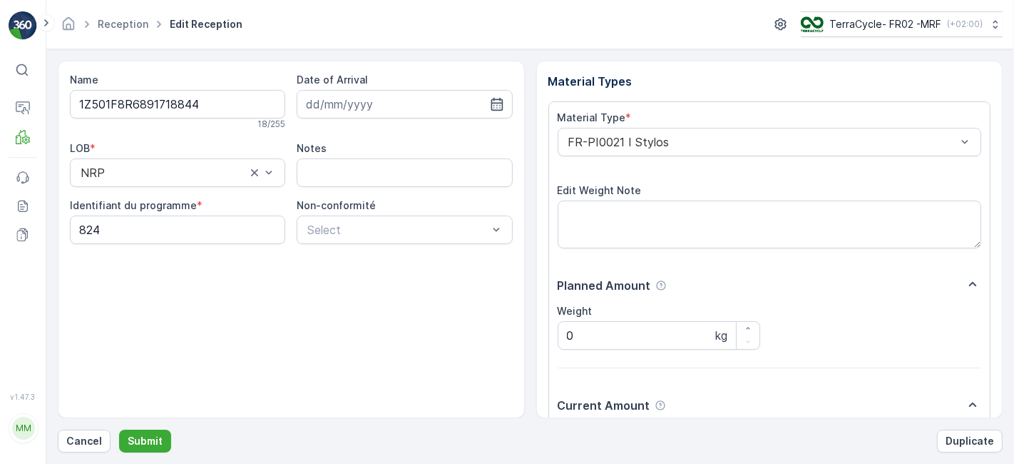
scroll to position [175, 0]
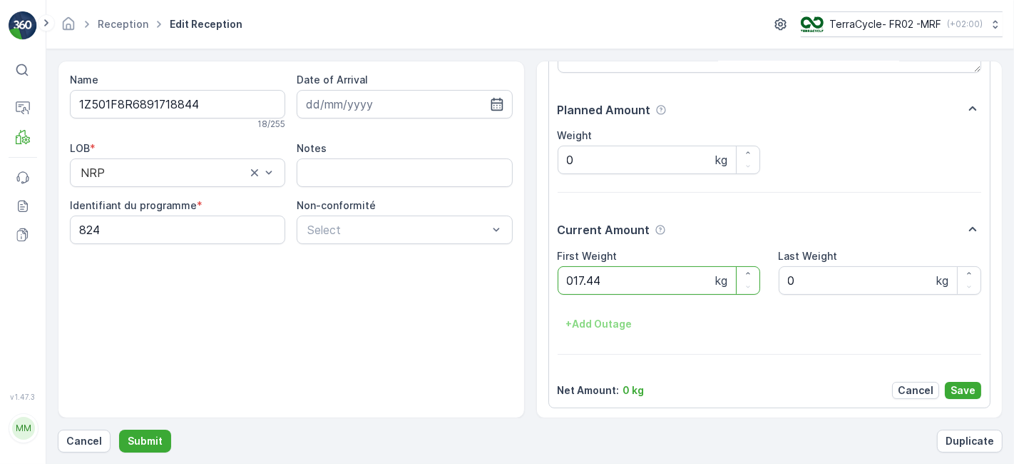
click at [119, 429] on button "Submit" at bounding box center [145, 440] width 52 height 23
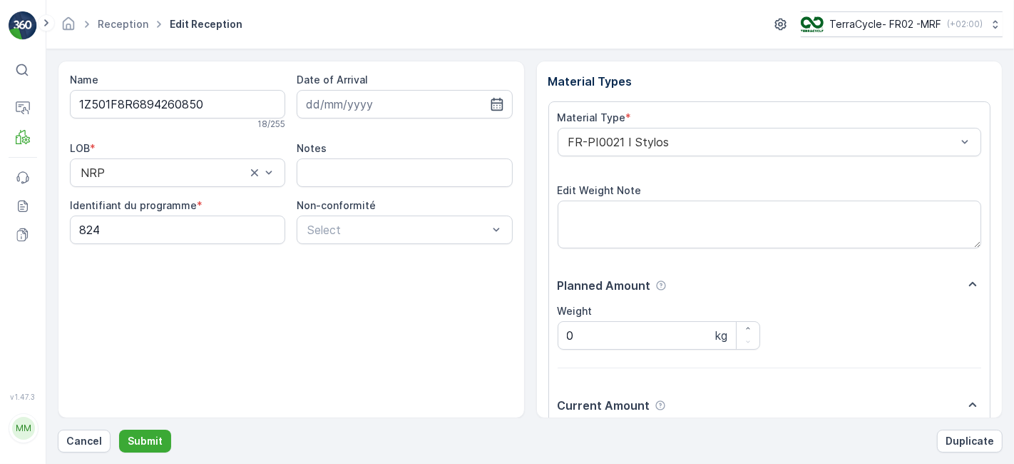
click at [119, 429] on button "Submit" at bounding box center [145, 440] width 52 height 23
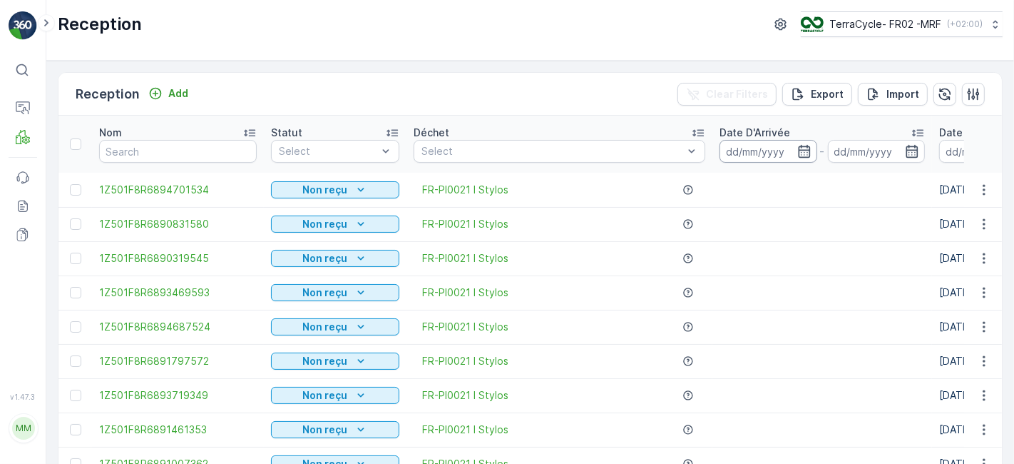
click at [768, 150] on input at bounding box center [769, 151] width 98 height 23
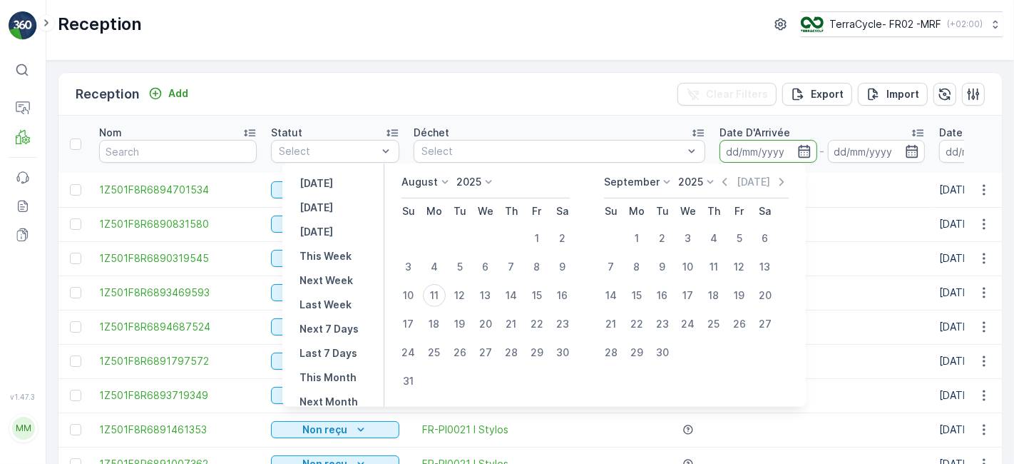
click at [768, 150] on input at bounding box center [769, 151] width 98 height 23
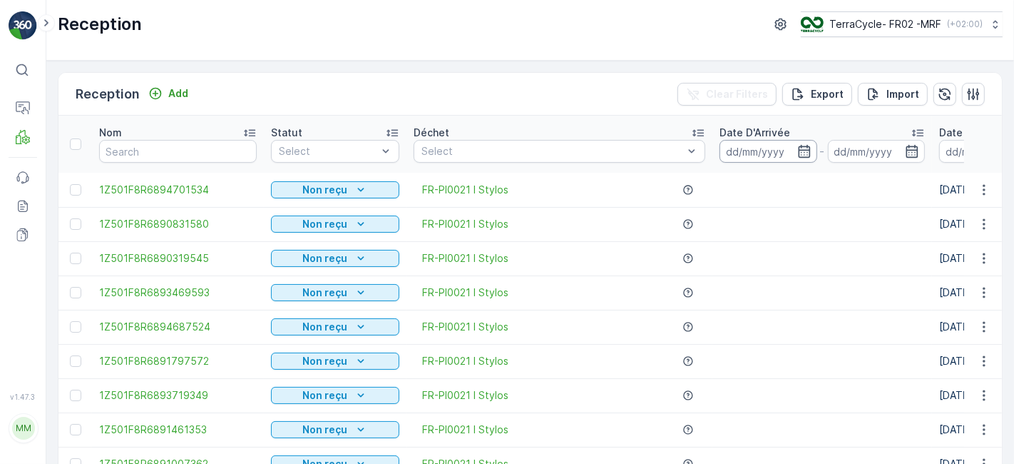
click at [768, 150] on input at bounding box center [769, 151] width 98 height 23
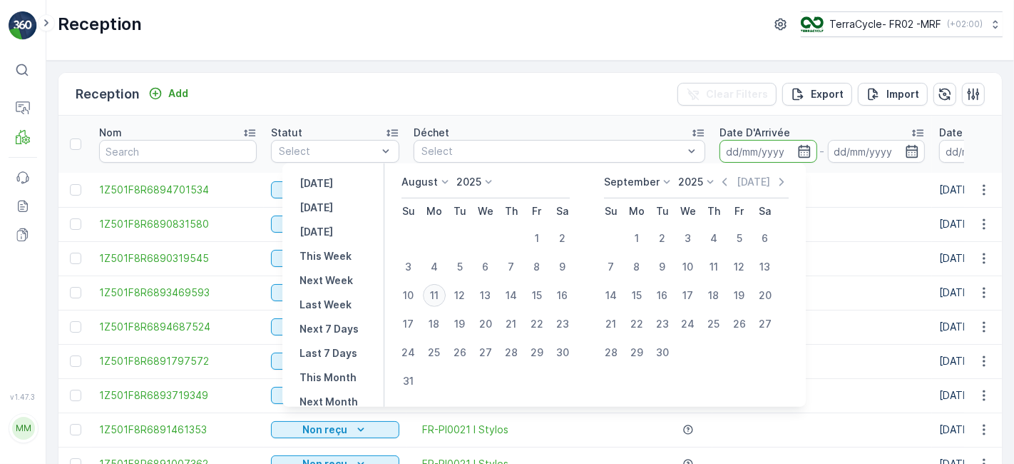
click at [443, 297] on div "11" at bounding box center [434, 295] width 23 height 23
type input "[DATE]"
click at [443, 297] on div "11" at bounding box center [434, 295] width 23 height 23
type input "[DATE]"
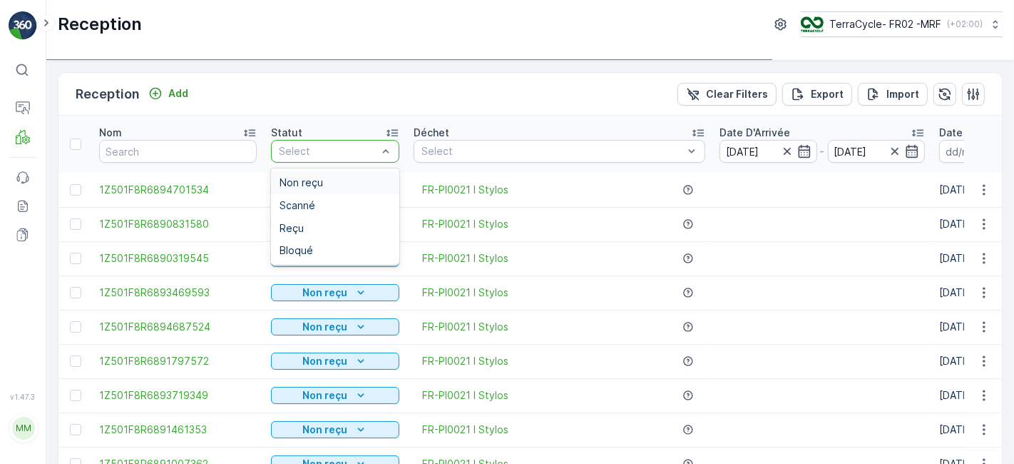
click at [367, 141] on div "Select" at bounding box center [335, 151] width 128 height 23
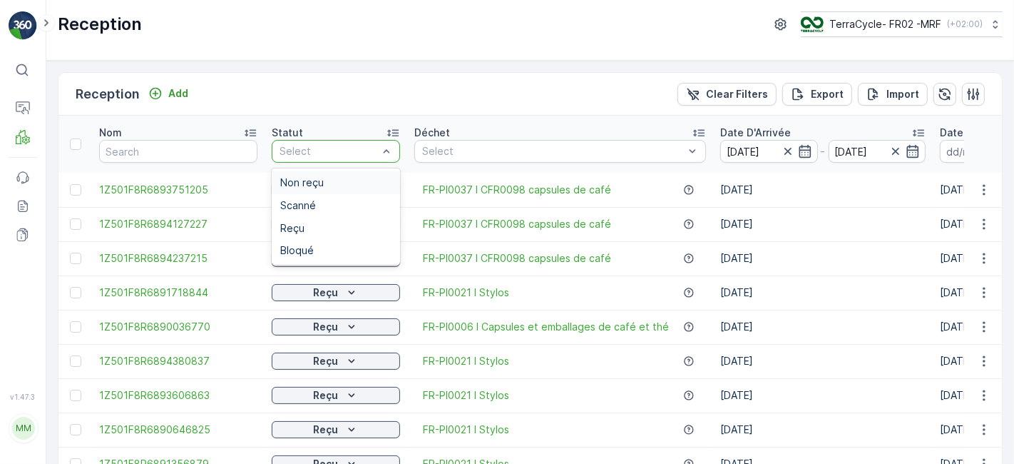
click at [336, 151] on div at bounding box center [328, 151] width 101 height 11
click at [331, 200] on div "Scanné" at bounding box center [335, 205] width 111 height 11
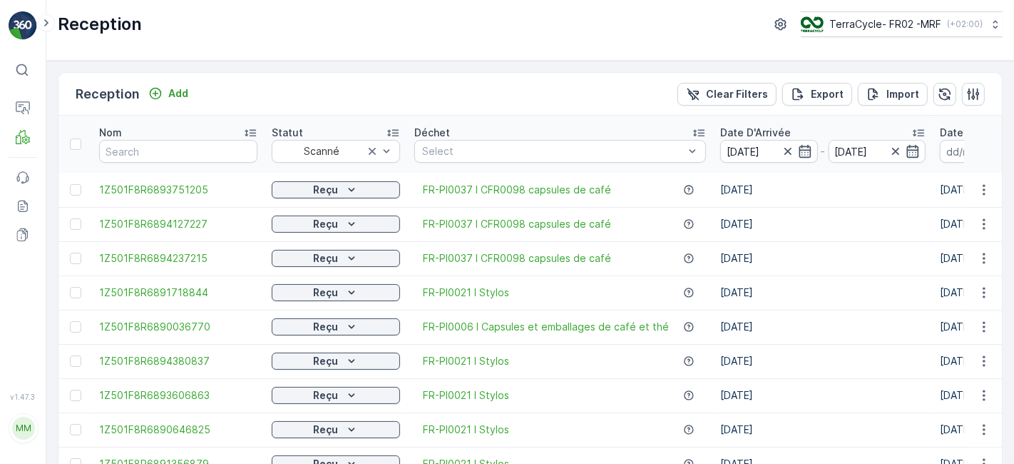
click at [331, 200] on td "Reçu" at bounding box center [336, 190] width 143 height 34
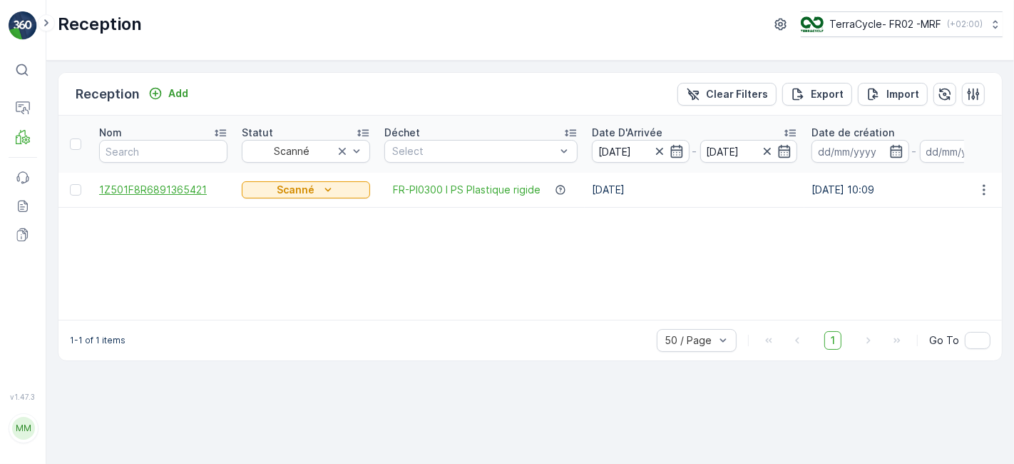
click at [179, 183] on span "1Z501F8R6891365421" at bounding box center [163, 190] width 128 height 14
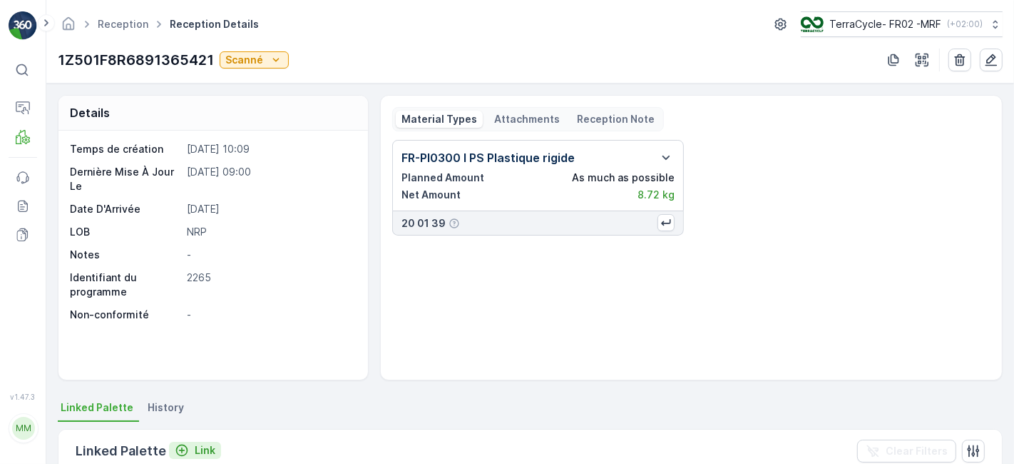
click at [178, 448] on icon "Link" at bounding box center [182, 450] width 14 height 14
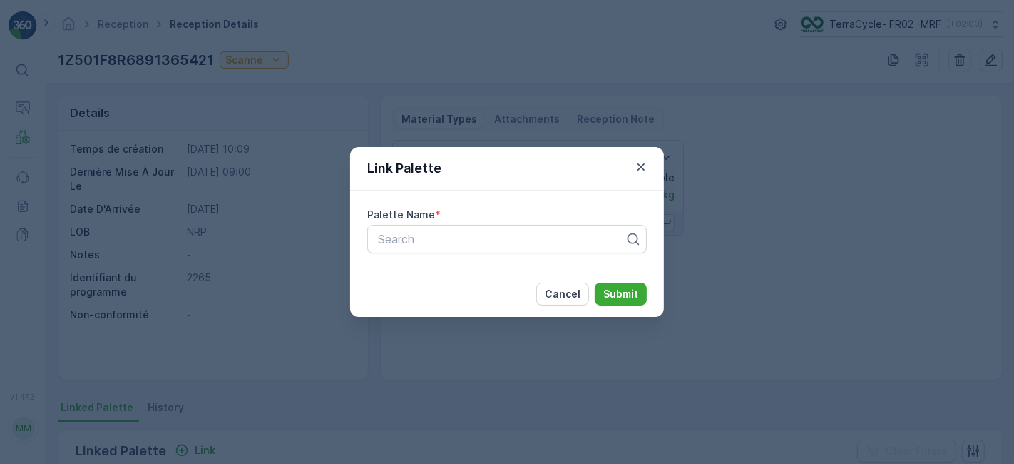
click at [409, 258] on div "Palette Name * Search" at bounding box center [507, 230] width 314 height 80
click at [414, 243] on div at bounding box center [502, 239] width 250 height 13
type input "9"
click at [524, 235] on div at bounding box center [502, 239] width 250 height 13
click at [647, 165] on icon "button" at bounding box center [641, 167] width 14 height 14
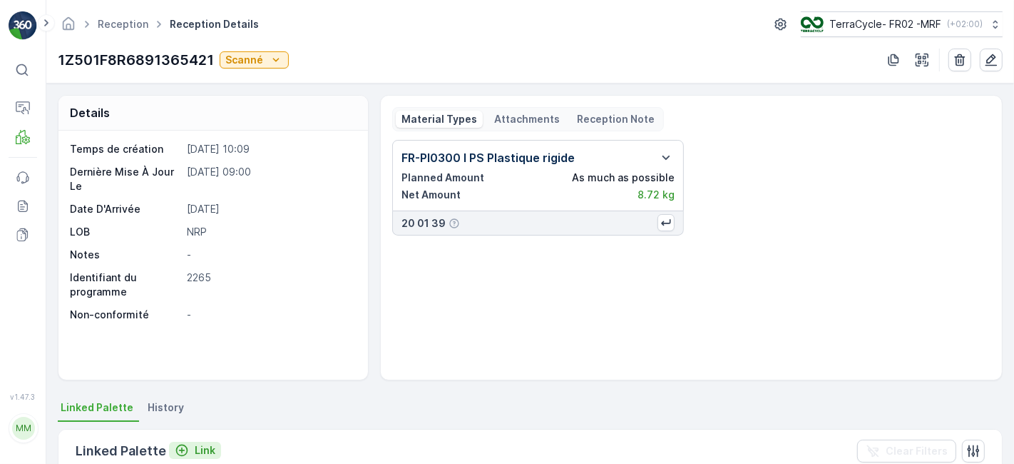
click at [188, 444] on div "Link" at bounding box center [195, 450] width 41 height 14
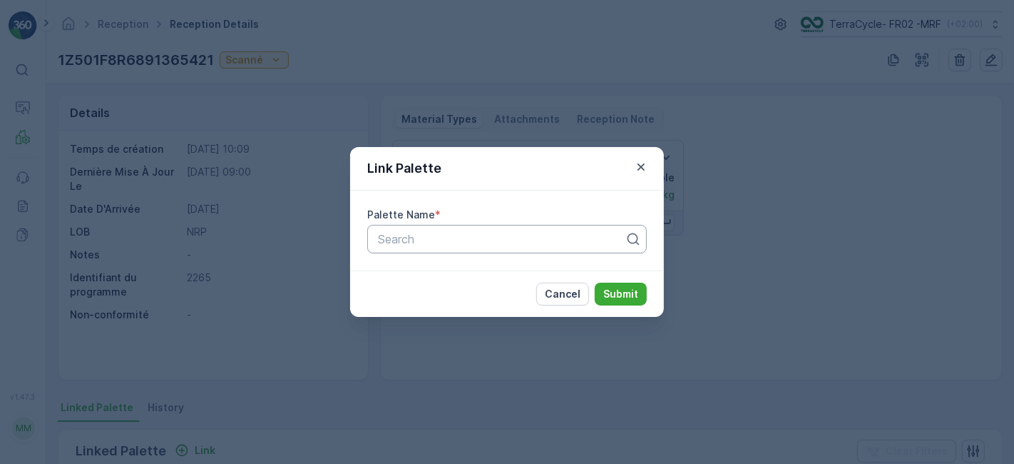
click at [427, 245] on div at bounding box center [502, 239] width 250 height 13
type input "917"
click at [642, 161] on icon "button" at bounding box center [641, 167] width 14 height 14
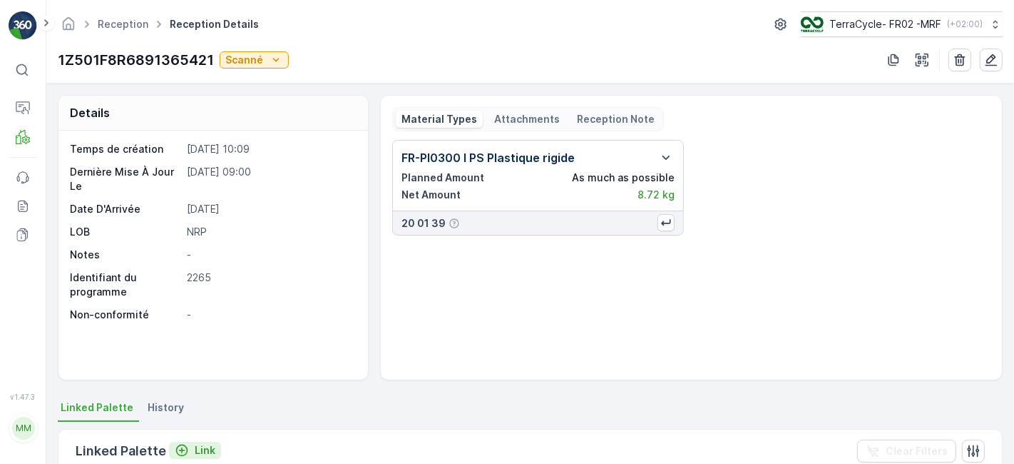
click at [195, 452] on p "Link" at bounding box center [205, 450] width 21 height 14
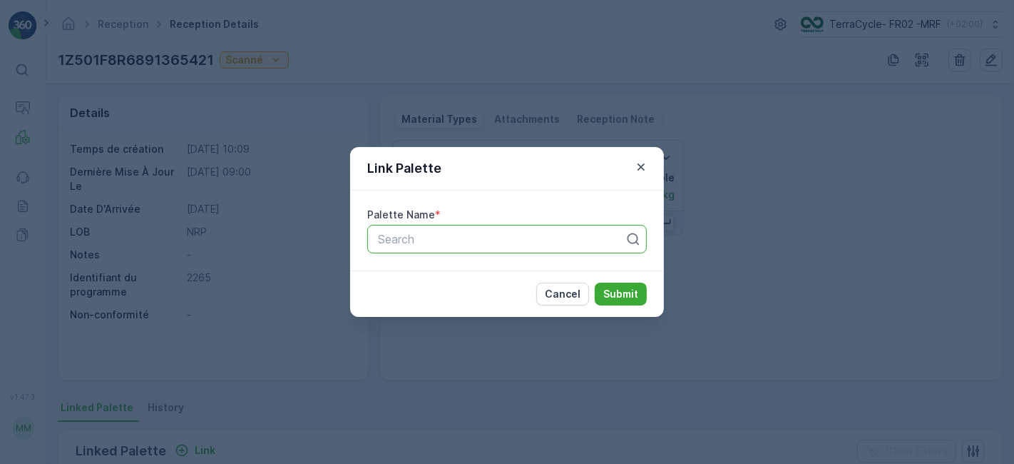
click at [433, 237] on div at bounding box center [502, 239] width 250 height 13
type input "940"
click at [435, 270] on span "Parcel #940" at bounding box center [408, 274] width 65 height 13
click at [614, 293] on p "Submit" at bounding box center [621, 294] width 35 height 14
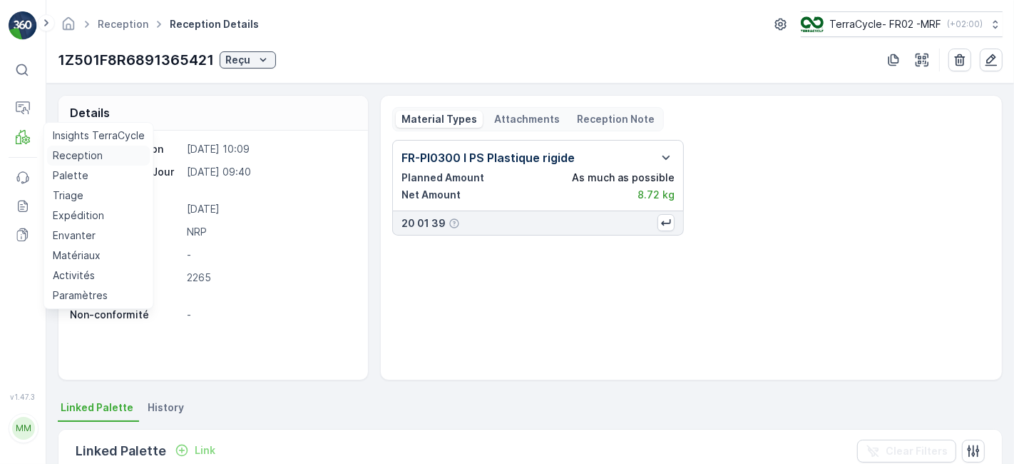
click at [72, 151] on p "Reception" at bounding box center [78, 155] width 50 height 14
